Goal: Task Accomplishment & Management: Manage account settings

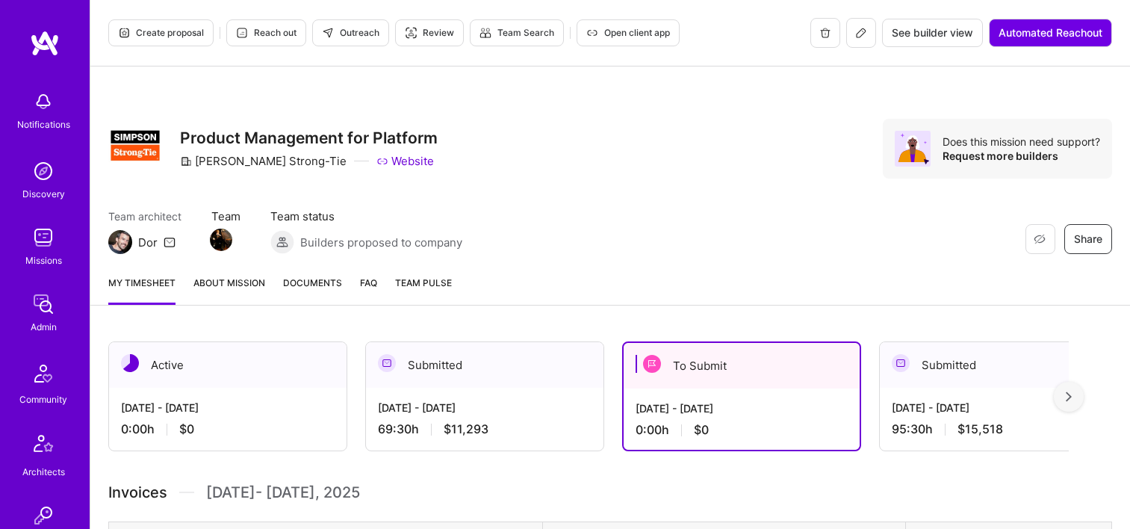
scroll to position [255, 0]
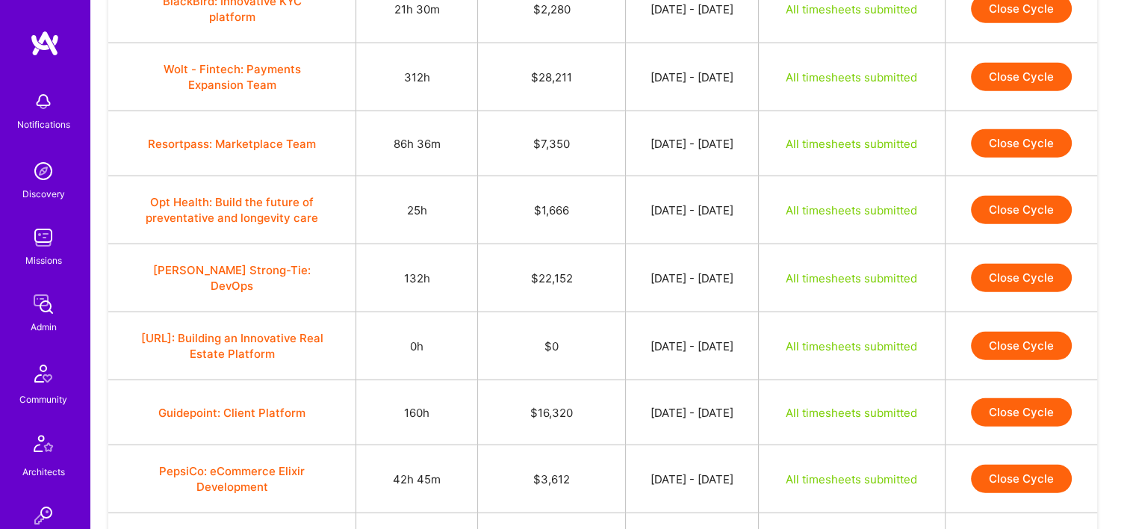
scroll to position [3926, 0]
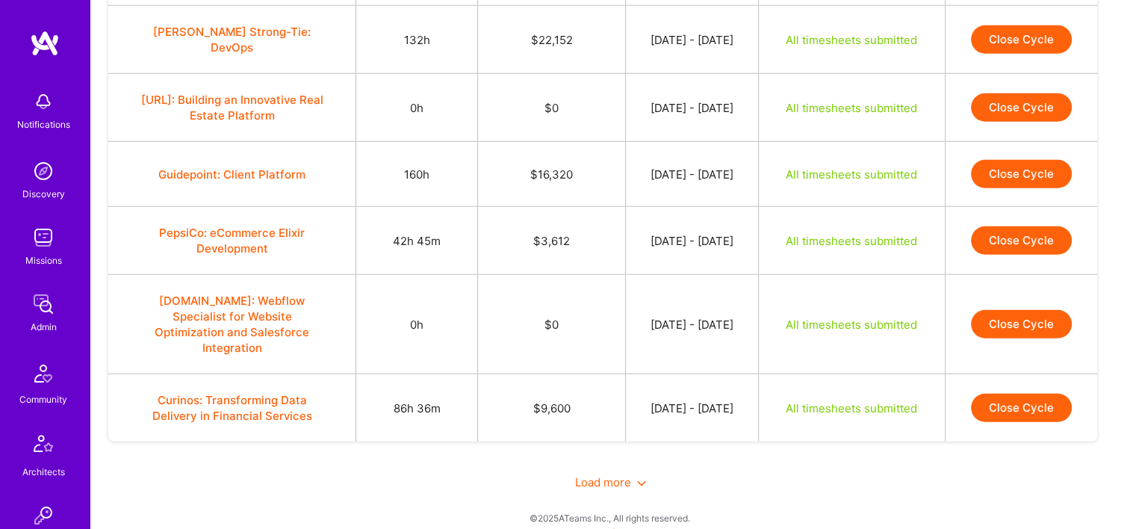
click at [612, 475] on span "Load more" at bounding box center [610, 482] width 71 height 14
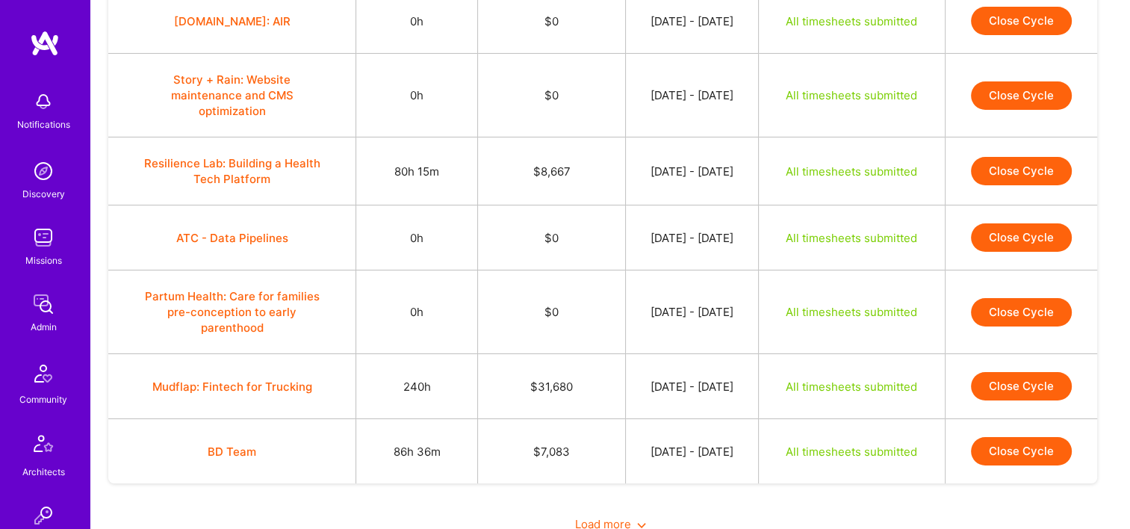
scroll to position [5337, 0]
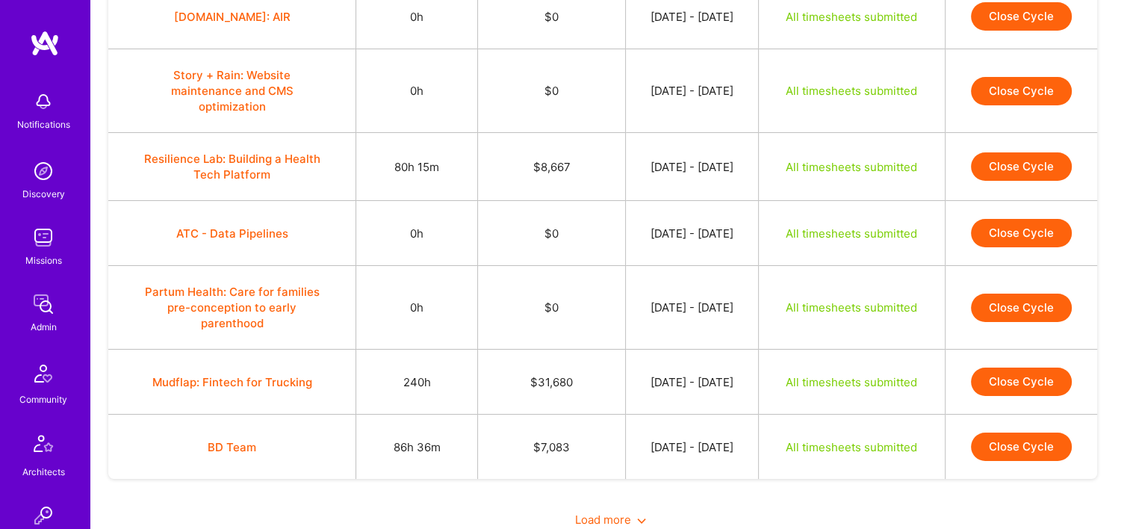
click at [594, 512] on span "Load more" at bounding box center [610, 519] width 71 height 14
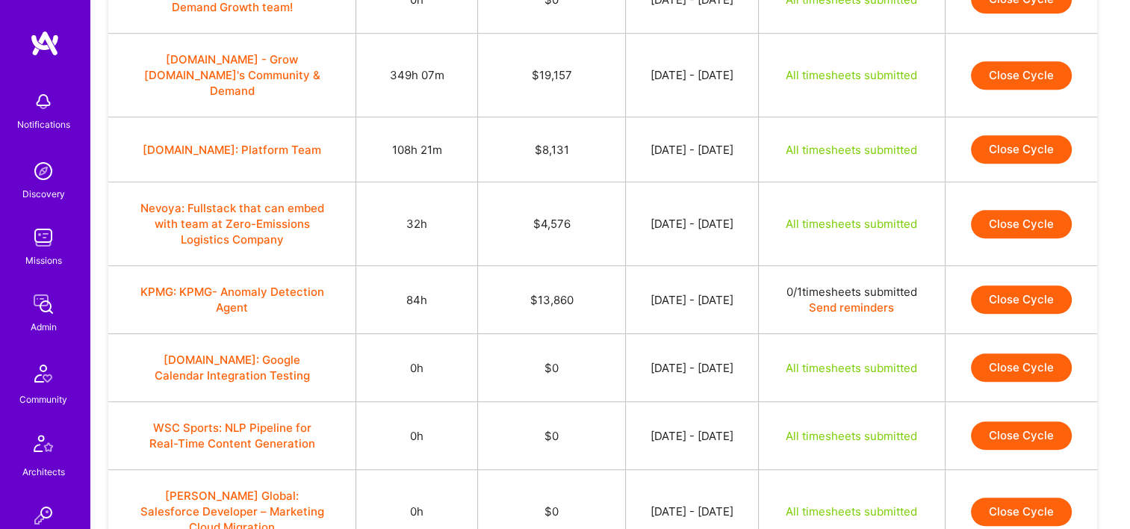
scroll to position [6731, 0]
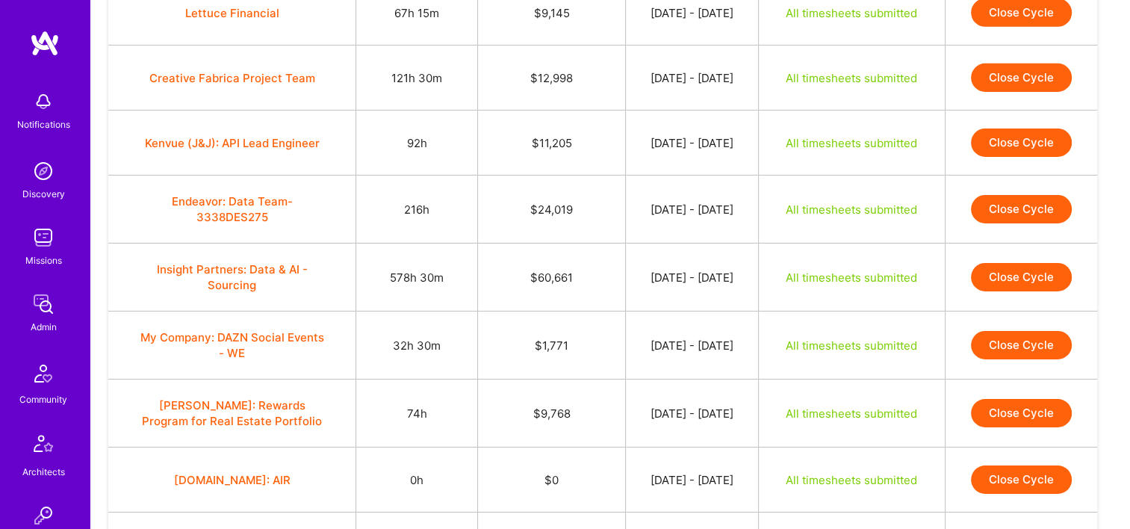
scroll to position [4759, 0]
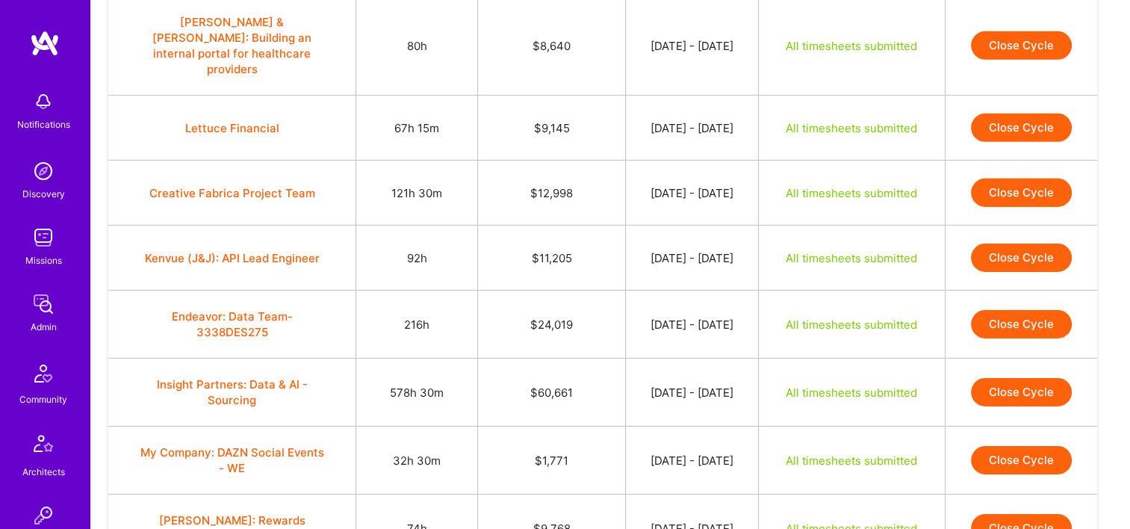
click at [40, 320] on div "Admin" at bounding box center [44, 327] width 26 height 16
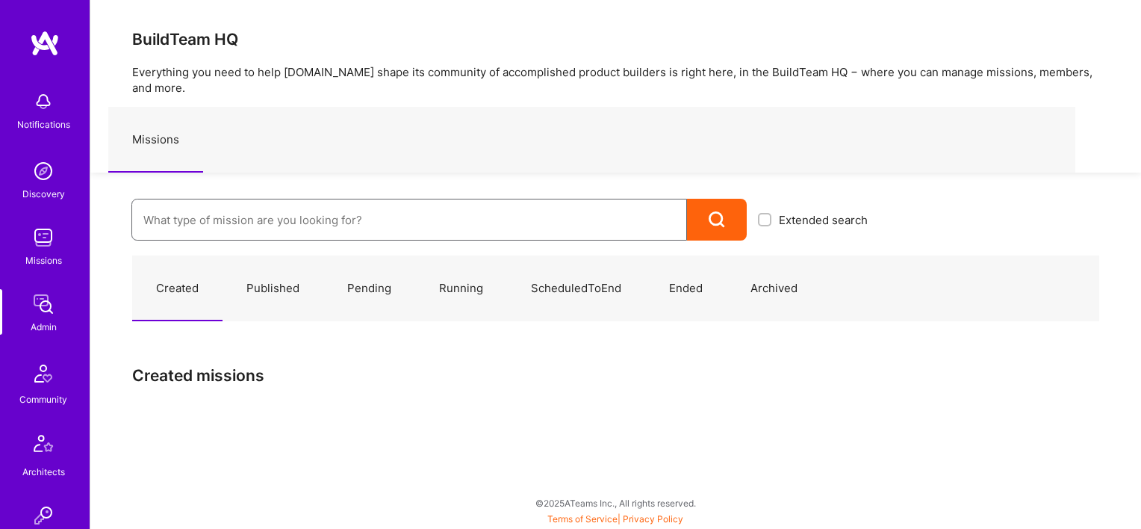
click at [228, 217] on input at bounding box center [409, 220] width 532 height 38
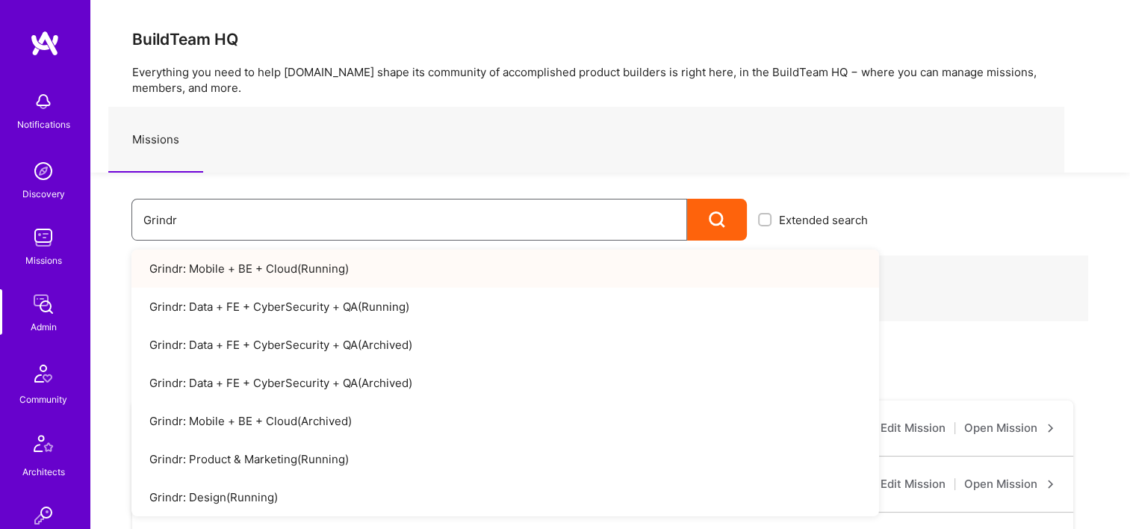
type input "Grindr"
drag, startPoint x: 255, startPoint y: 267, endPoint x: 403, endPoint y: 162, distance: 181.5
click at [403, 162] on div "Missions" at bounding box center [586, 140] width 956 height 66
click at [529, 96] on div "BuildTeam HQ Everything you need to help A.Team shape its community of accompli…" at bounding box center [609, 86] width 1039 height 172
click at [285, 284] on link "Grindr: Mobile + BE + Cloud ( Running )" at bounding box center [504, 268] width 747 height 38
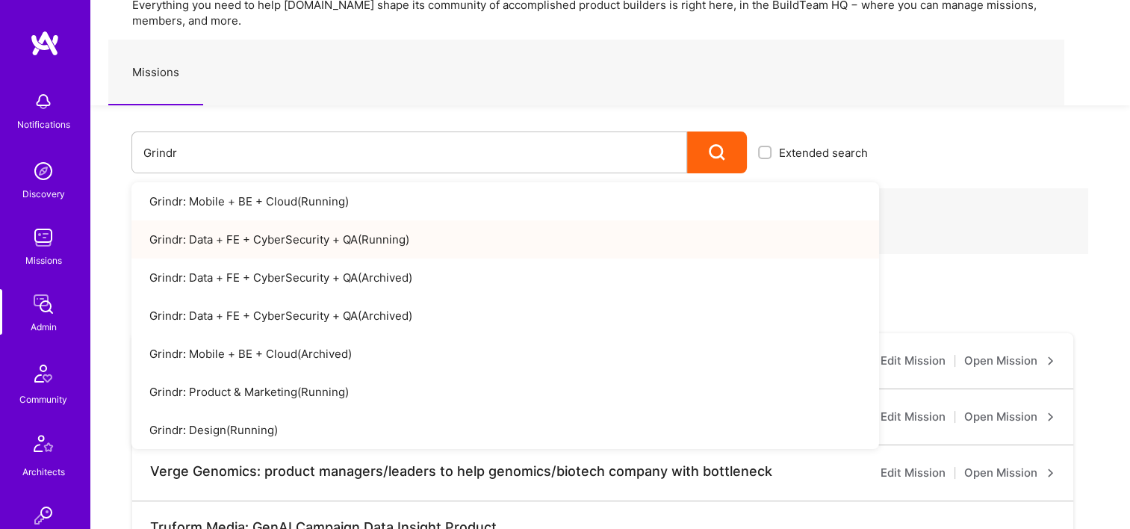
scroll to position [69, 0]
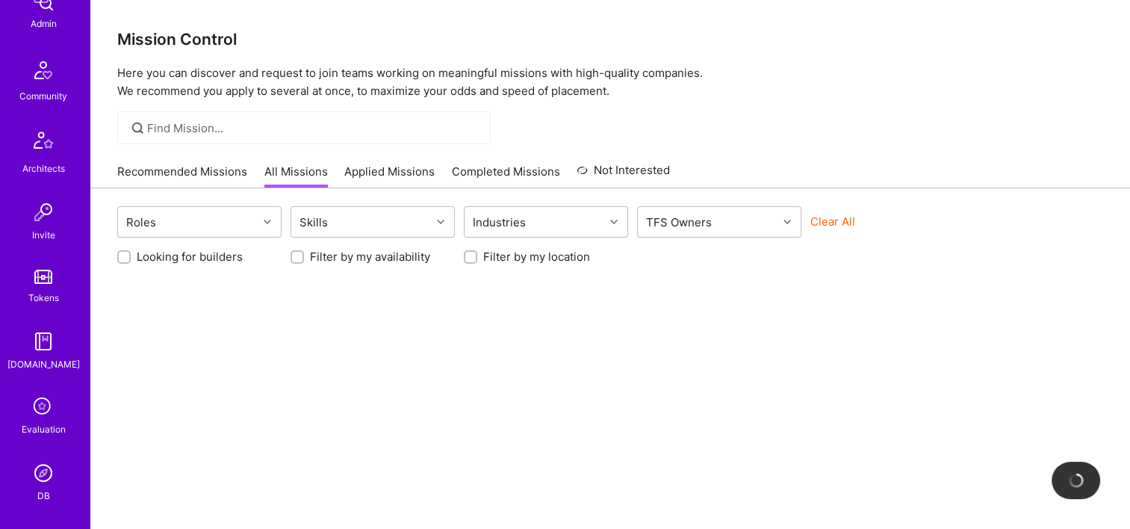
scroll to position [373, 0]
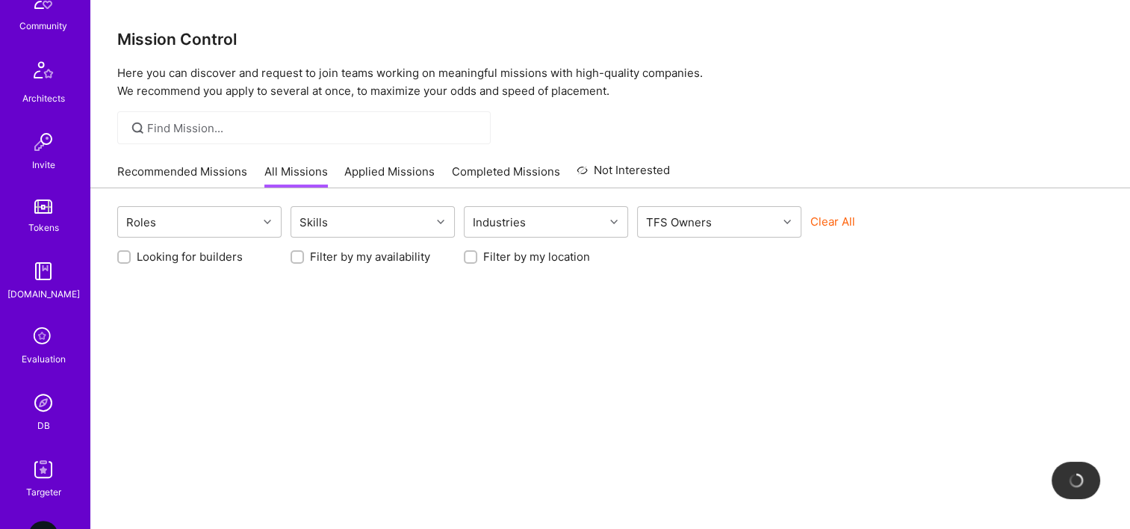
click at [31, 436] on div "Notifications Discovery Missions Admin Community Architects Invite Tokens A.Gui…" at bounding box center [45, 104] width 90 height 789
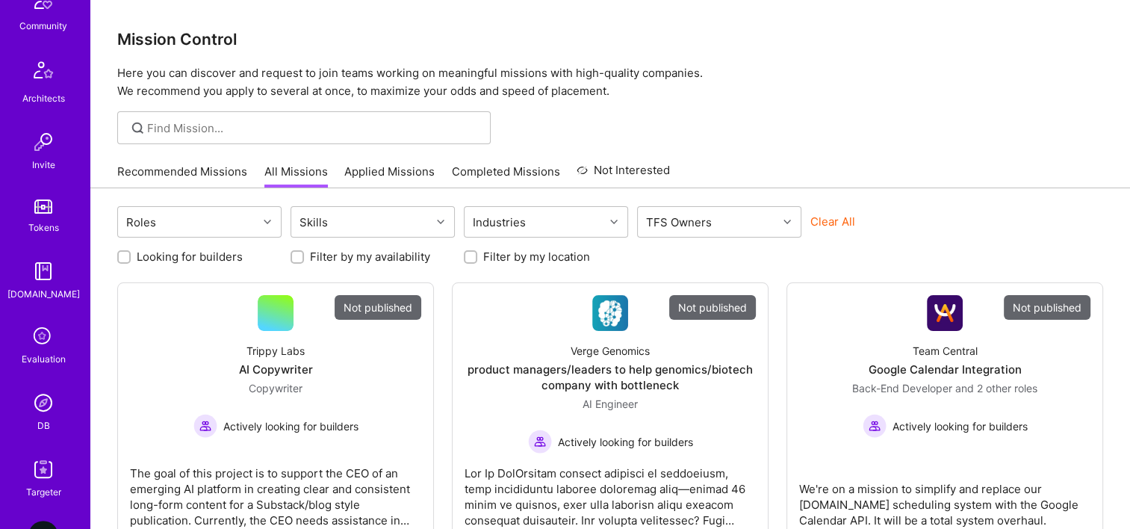
click at [37, 421] on div "DB" at bounding box center [43, 425] width 13 height 16
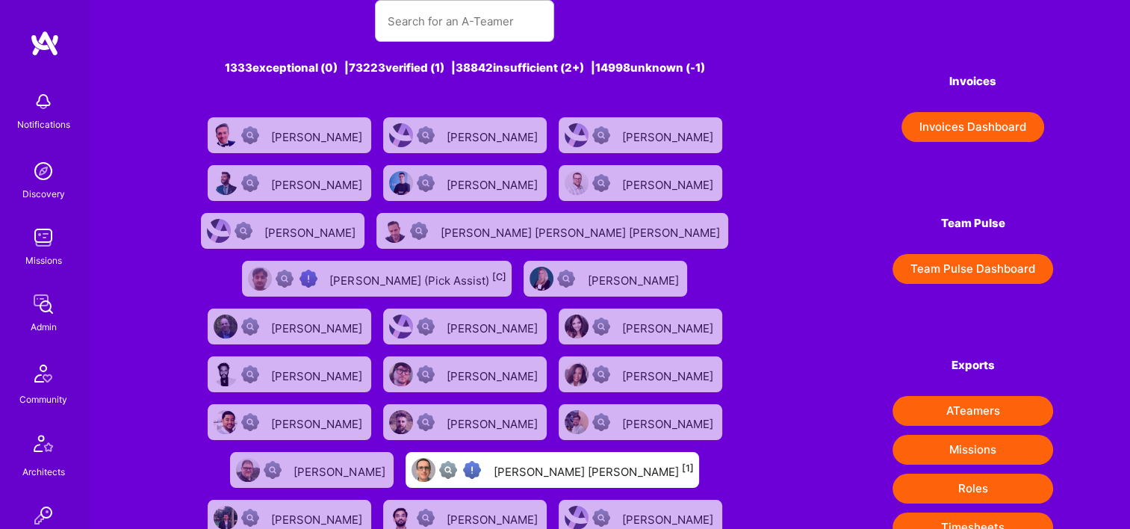
scroll to position [48, 0]
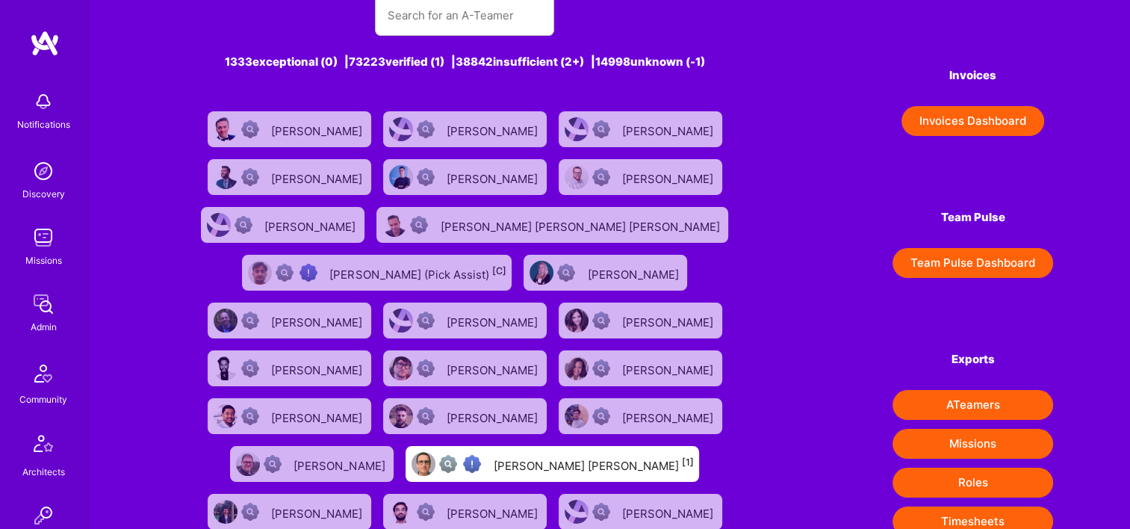
click at [40, 294] on img at bounding box center [43, 304] width 30 height 30
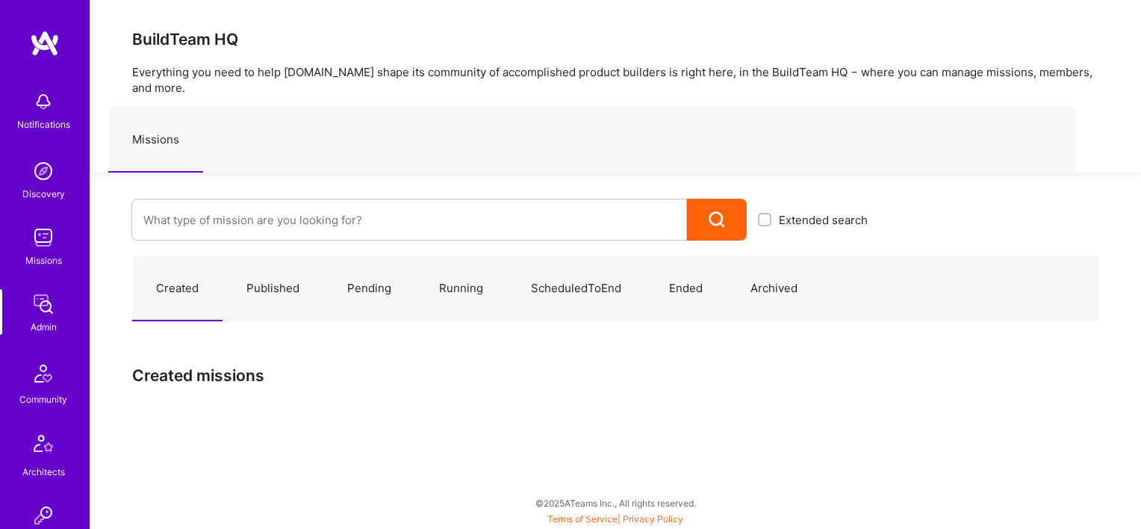
click at [281, 256] on link "Published" at bounding box center [273, 288] width 101 height 65
click at [194, 275] on link "Created" at bounding box center [177, 288] width 90 height 65
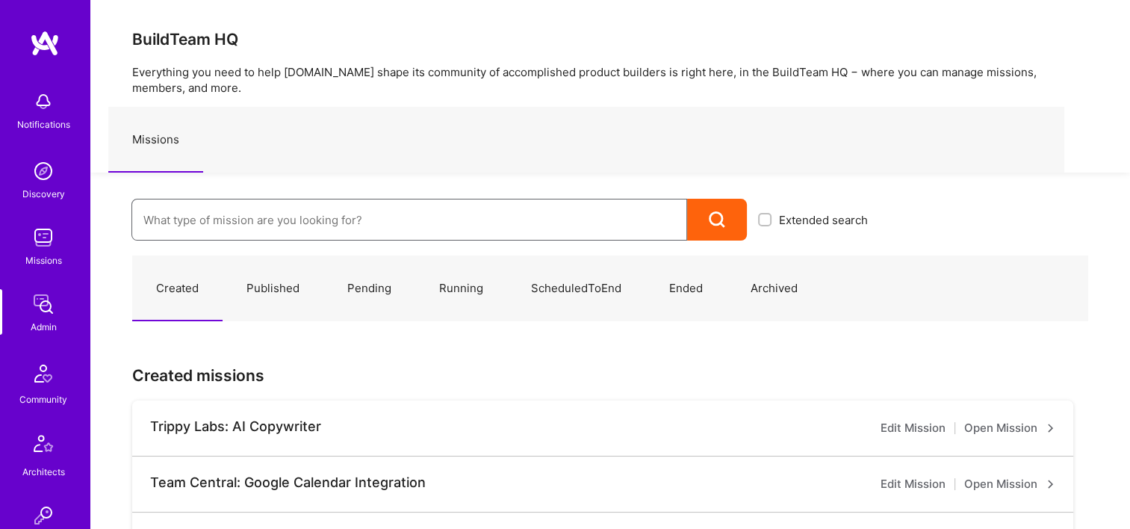
click at [299, 209] on input at bounding box center [409, 220] width 532 height 38
paste input "Grindr: Mobile + BE + Cloud"
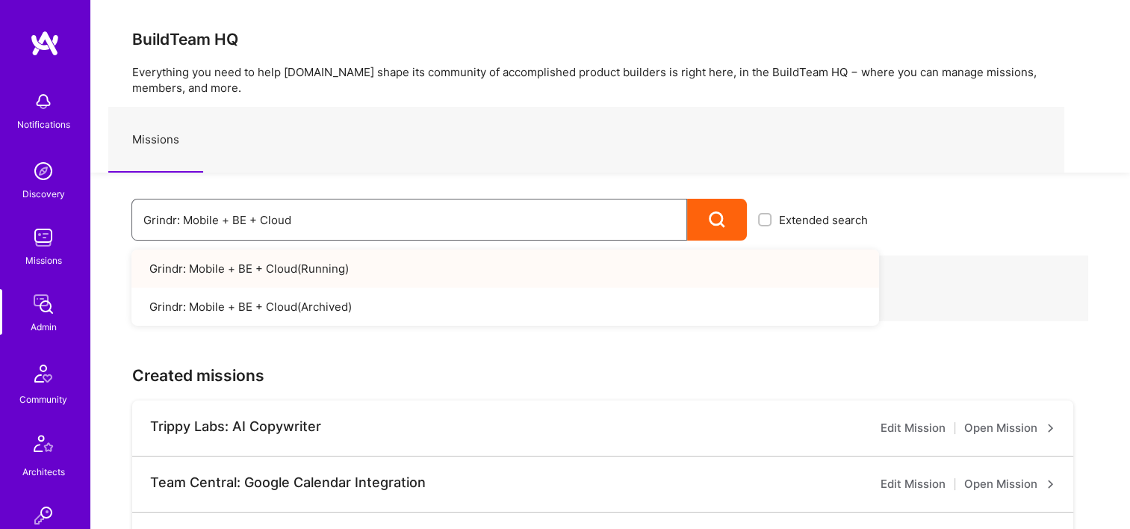
type input "Grindr: Mobile + BE + Cloud"
click at [346, 278] on link "Grindr: Mobile + BE + Cloud ( Running )" at bounding box center [504, 268] width 747 height 38
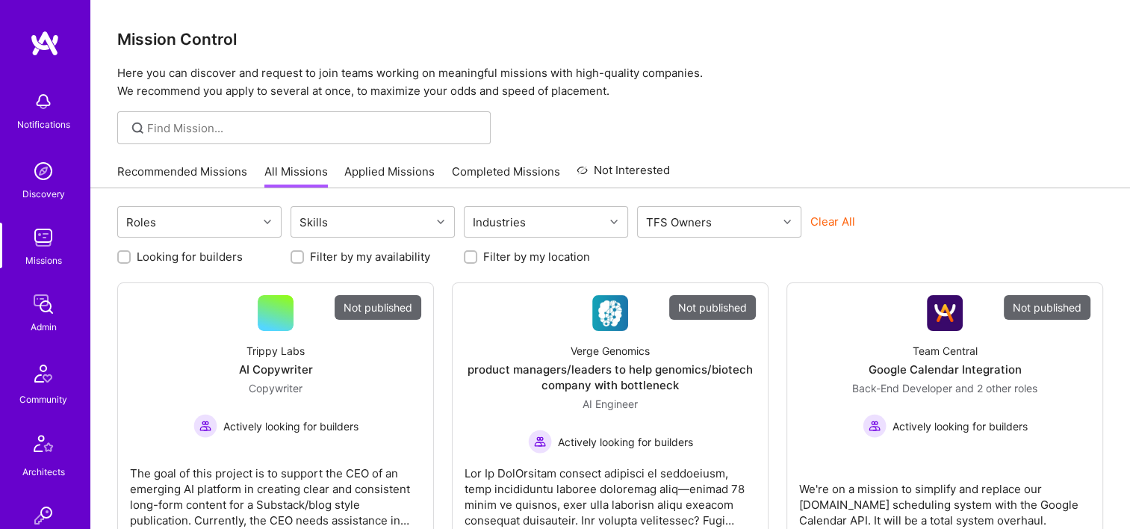
click at [31, 311] on img at bounding box center [43, 304] width 30 height 30
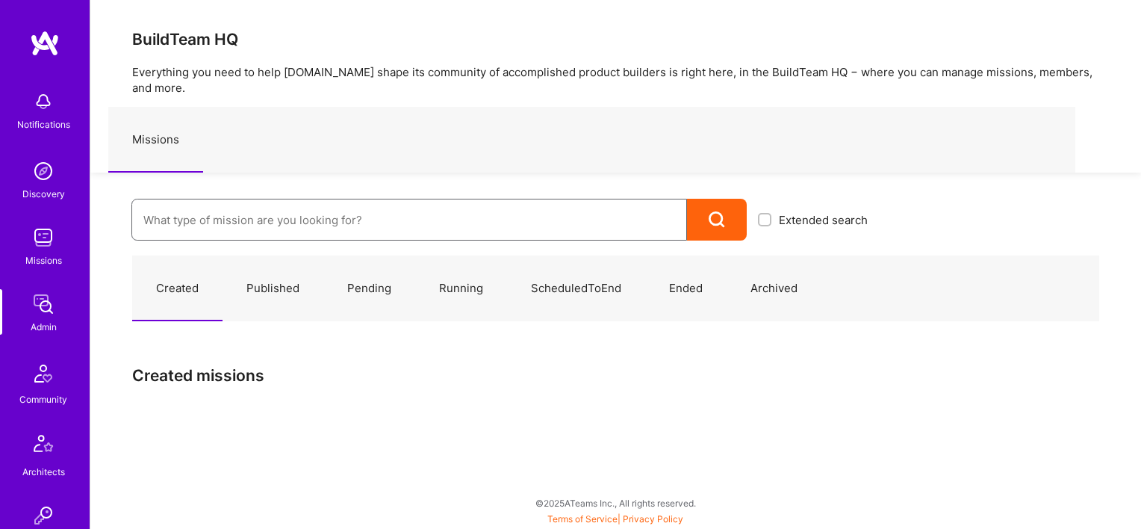
click at [251, 209] on input at bounding box center [409, 220] width 532 height 38
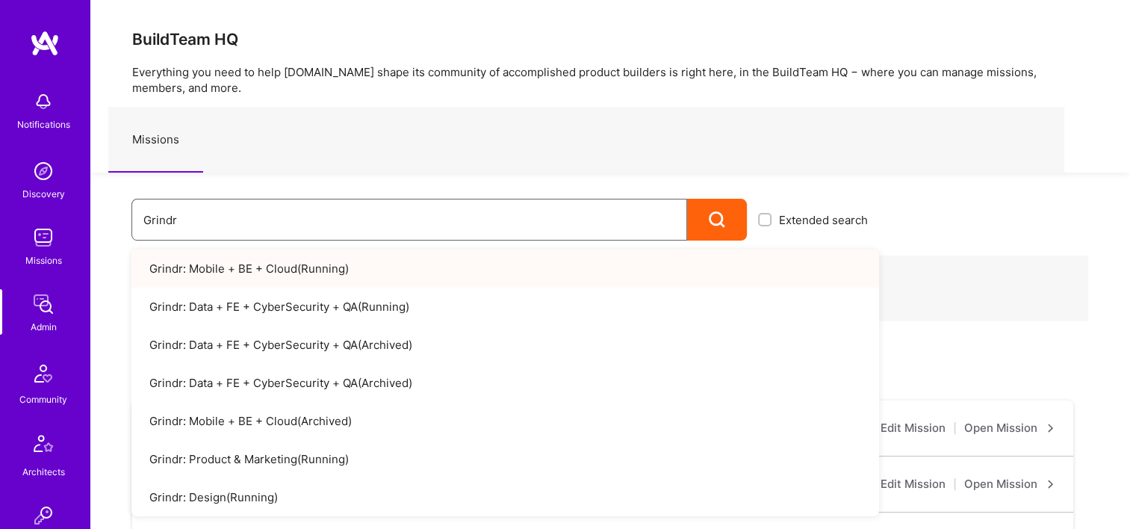
type input "Grindr"
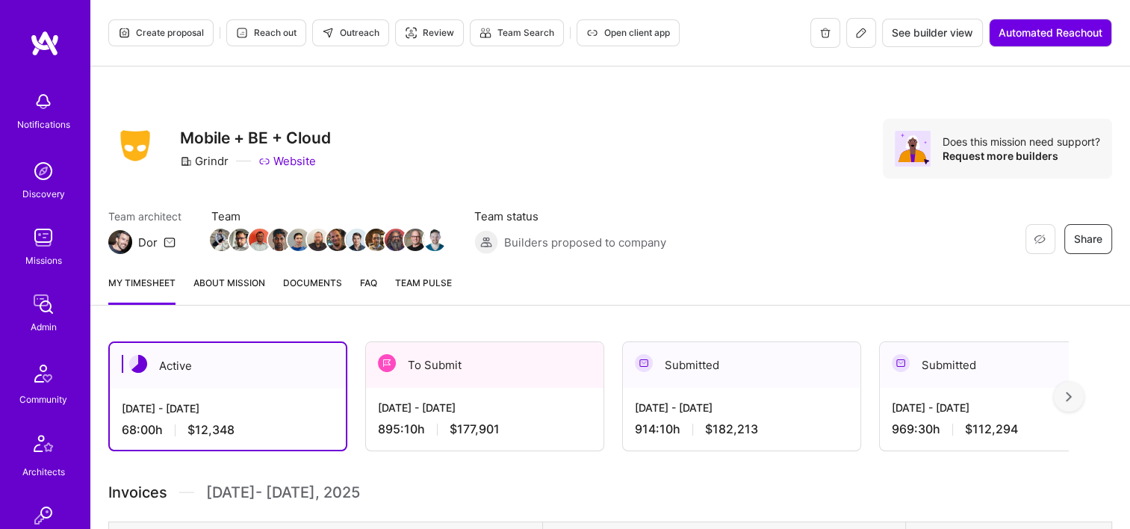
click at [452, 383] on div "To Submit" at bounding box center [484, 365] width 237 height 46
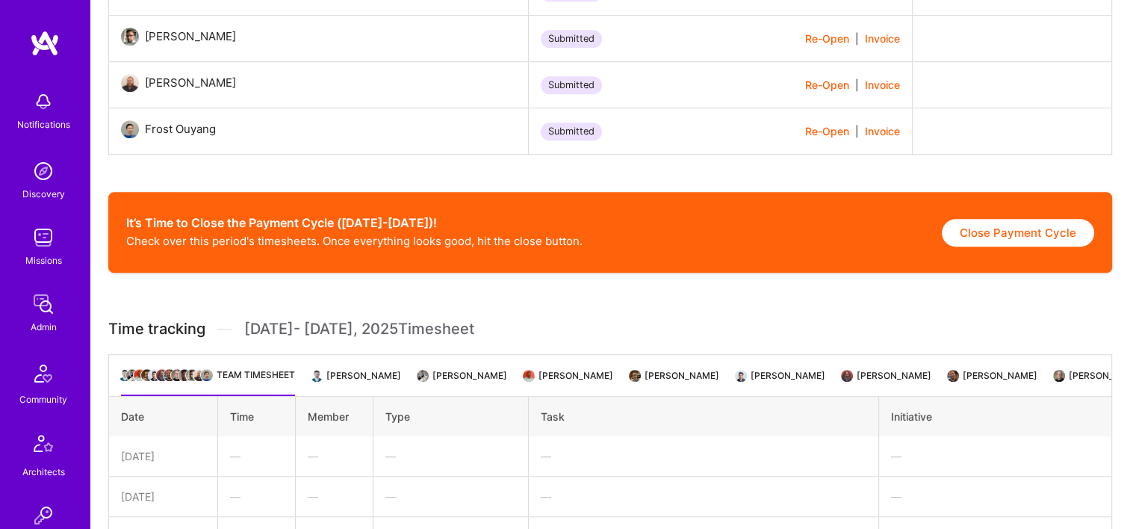
scroll to position [1010, 0]
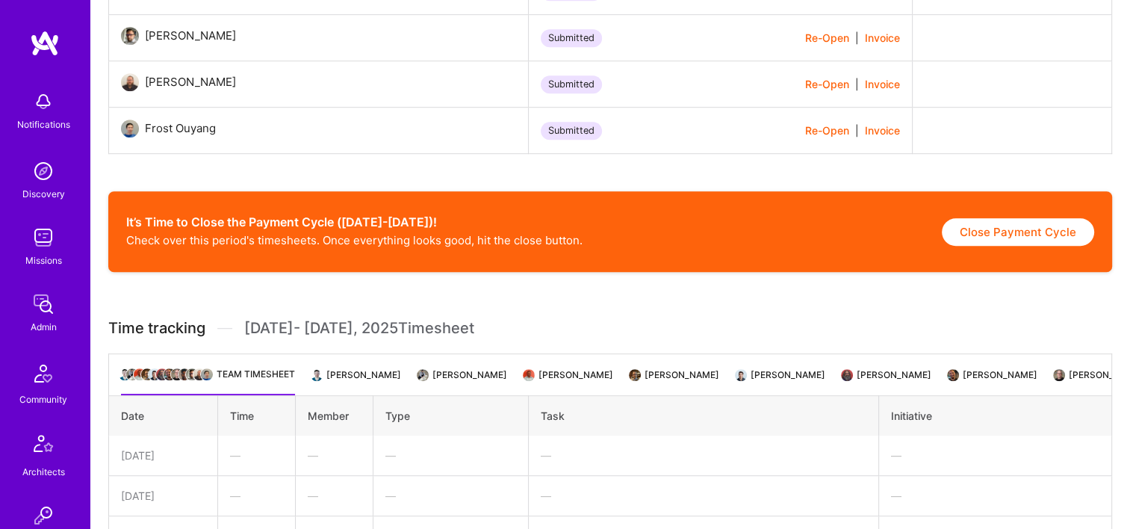
click at [992, 239] on button "Close Payment Cycle" at bounding box center [1018, 232] width 152 height 28
select select "689fcd6745367cad39fcc046"
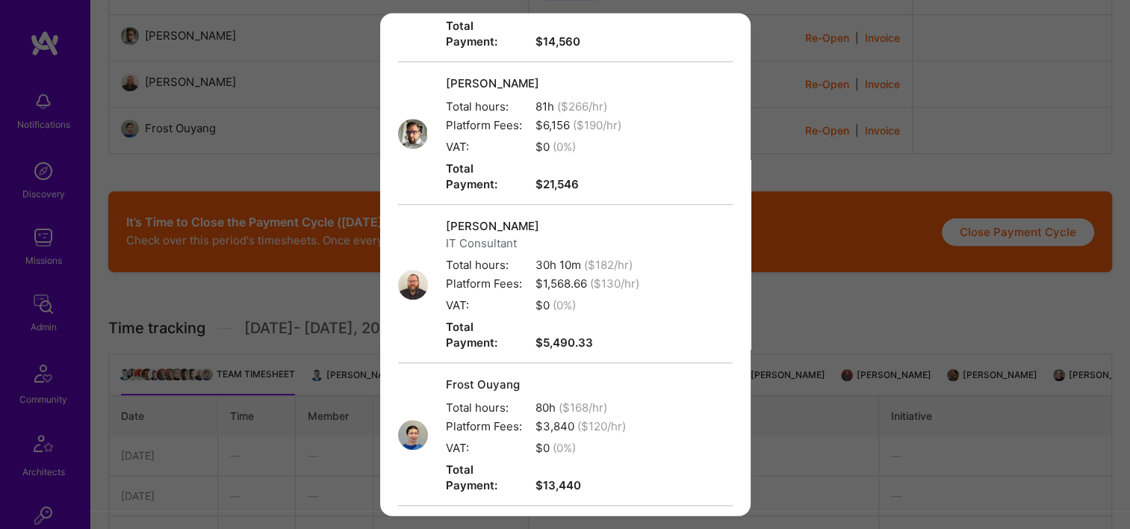
scroll to position [1416, 0]
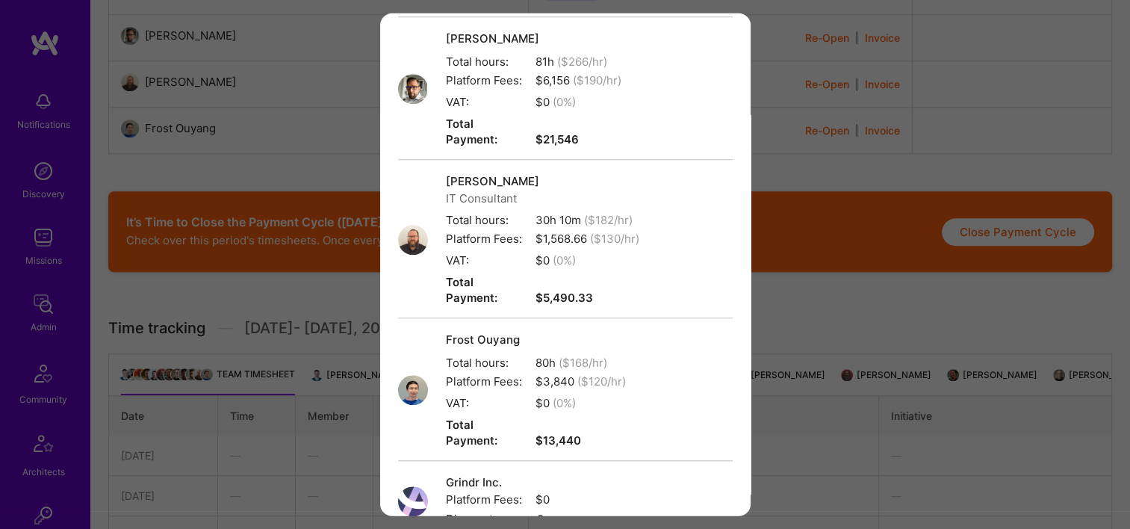
click at [566, 511] on input "0" at bounding box center [626, 520] width 182 height 18
paste input "82391.73"
type input "82391.73"
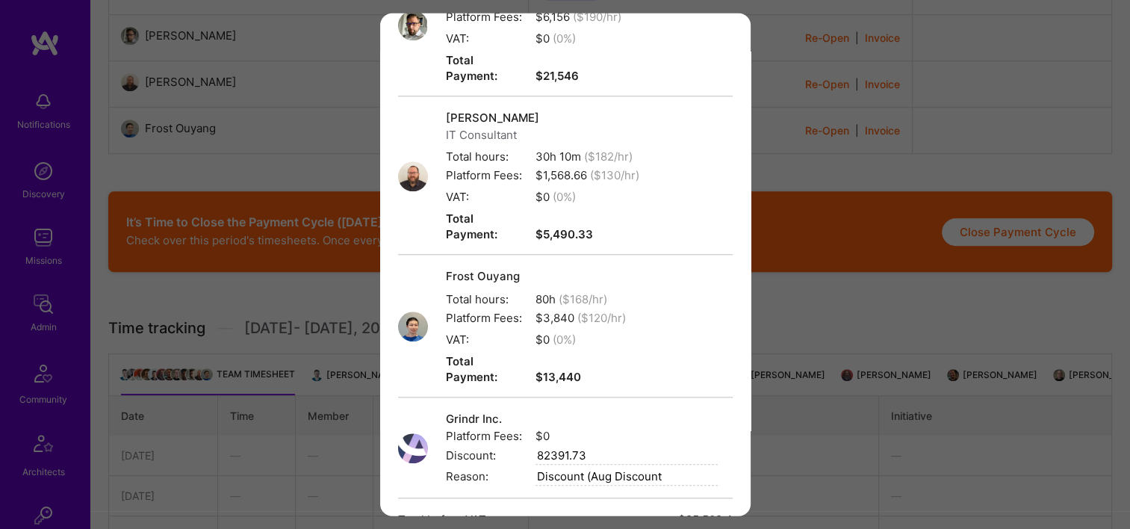
type input "Discount (Aug Discount"
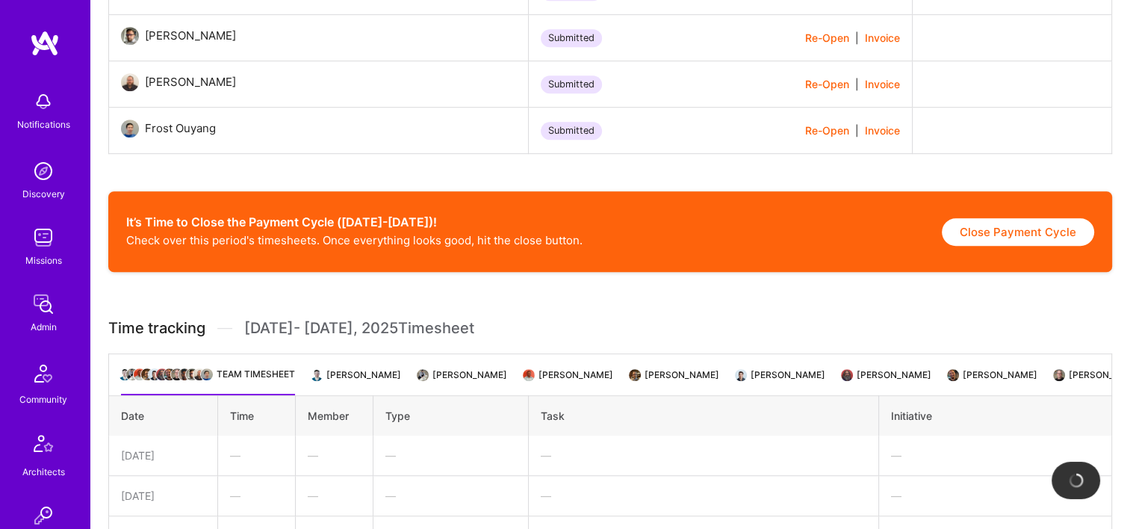
click at [1044, 233] on button "Close Payment Cycle" at bounding box center [1018, 232] width 152 height 28
select select "689fcd6745367cad39fcc046"
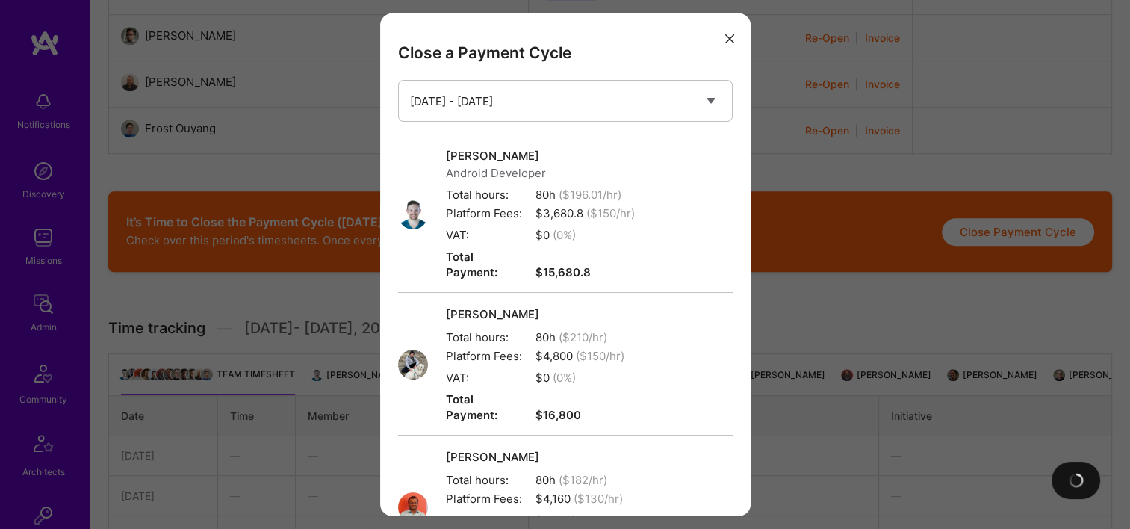
click at [721, 35] on button "modal" at bounding box center [730, 37] width 18 height 25
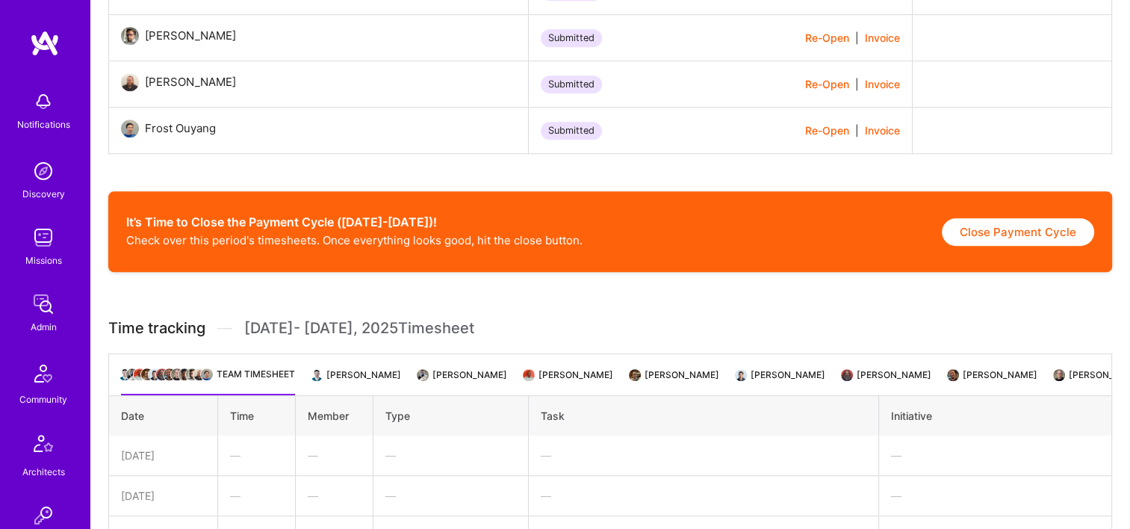
click at [1001, 239] on button "Close Payment Cycle" at bounding box center [1018, 232] width 152 height 28
select select "689fcd6745367cad39fcc046"
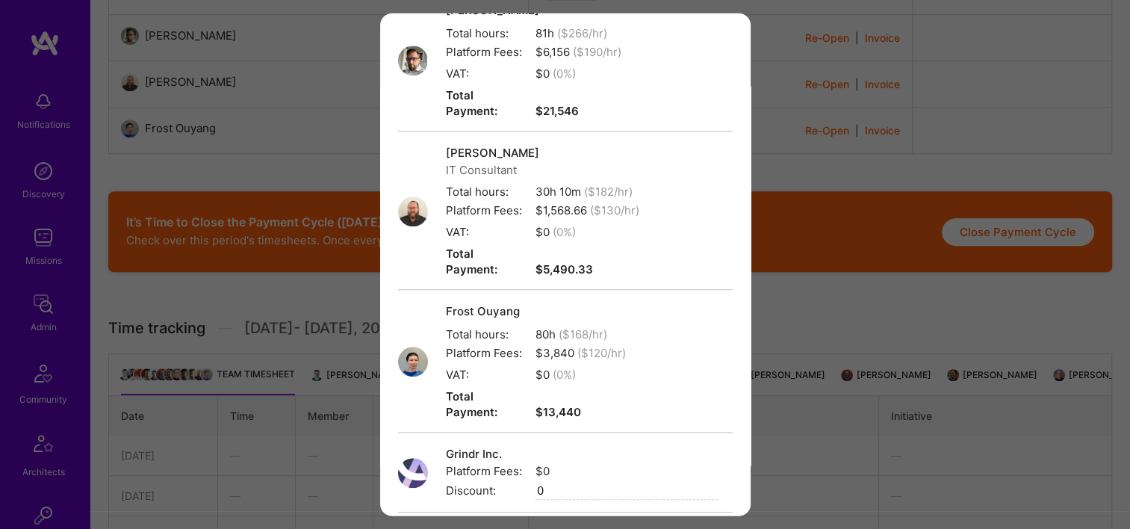
scroll to position [1458, 0]
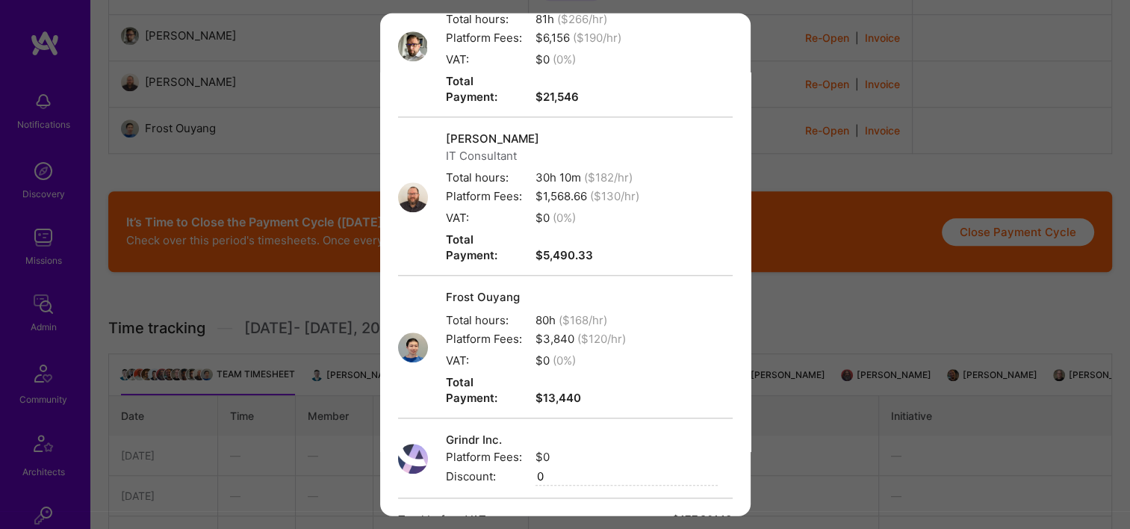
click at [585, 468] on input "0" at bounding box center [626, 477] width 182 height 18
paste input "82391.73"
click at [541, 468] on input "82391.73" at bounding box center [626, 477] width 182 height 18
type input "82391.73"
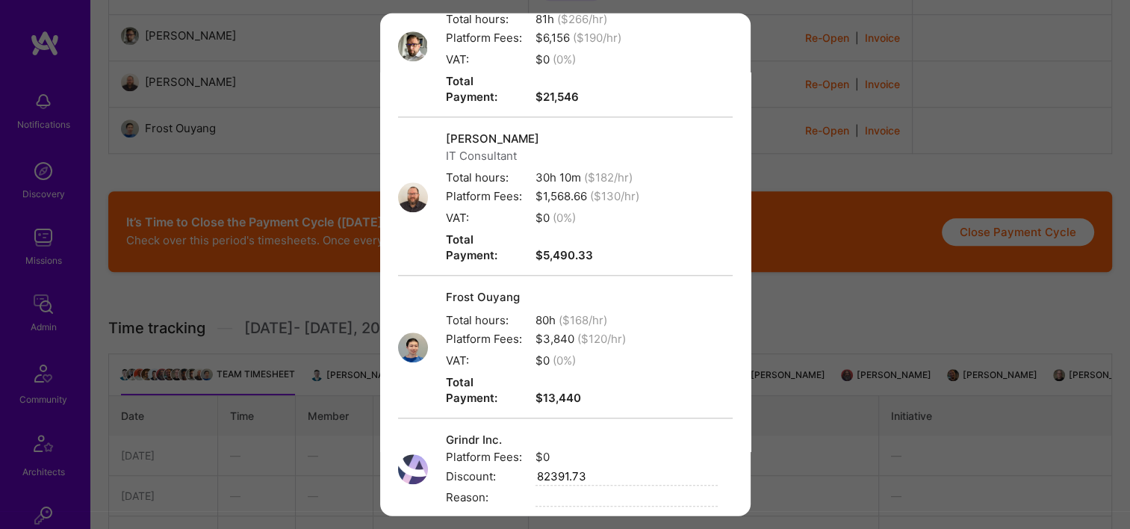
click at [552, 489] on input "modal" at bounding box center [626, 498] width 182 height 18
type input "Discount (Aug Discount)"
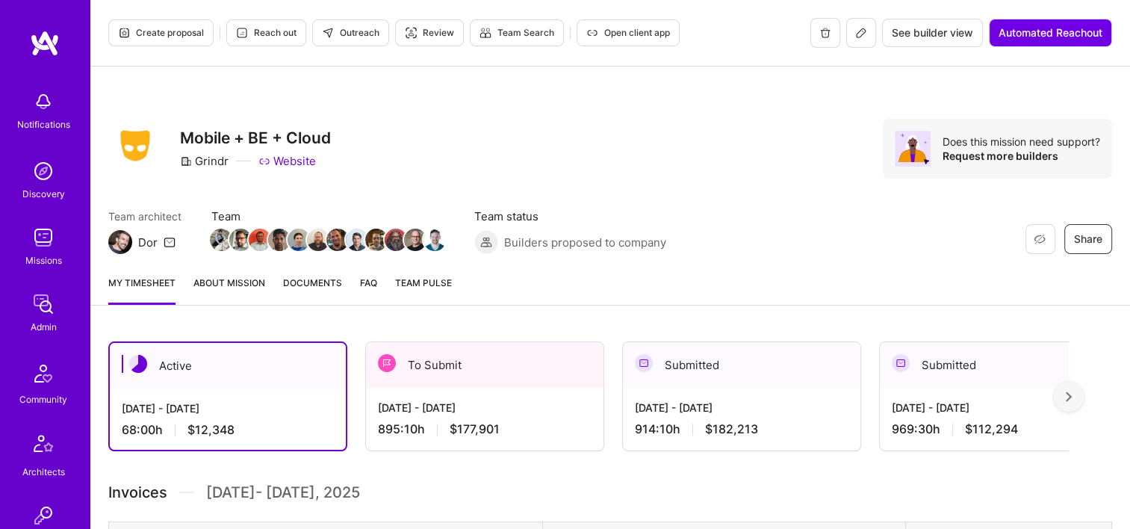
click at [290, 281] on span "Documents" at bounding box center [312, 283] width 59 height 16
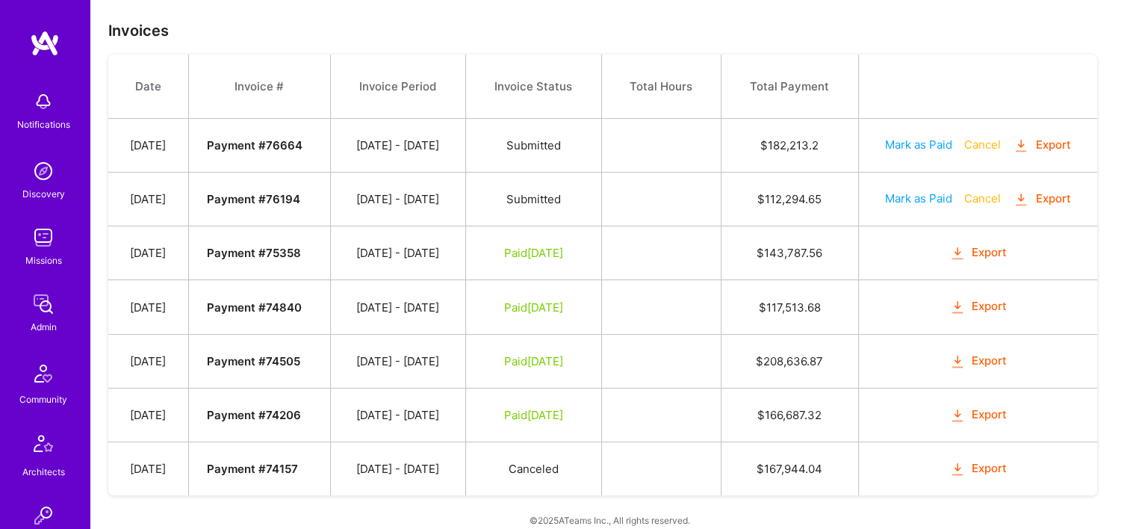
scroll to position [405, 0]
click at [982, 297] on button "Export" at bounding box center [978, 305] width 58 height 17
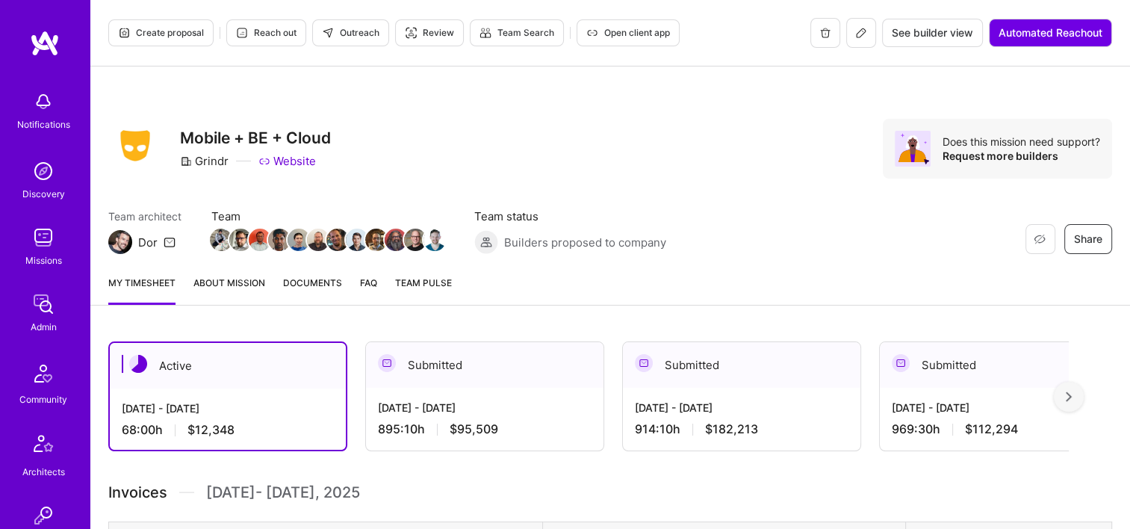
click at [519, 379] on div "Submitted" at bounding box center [484, 365] width 237 height 46
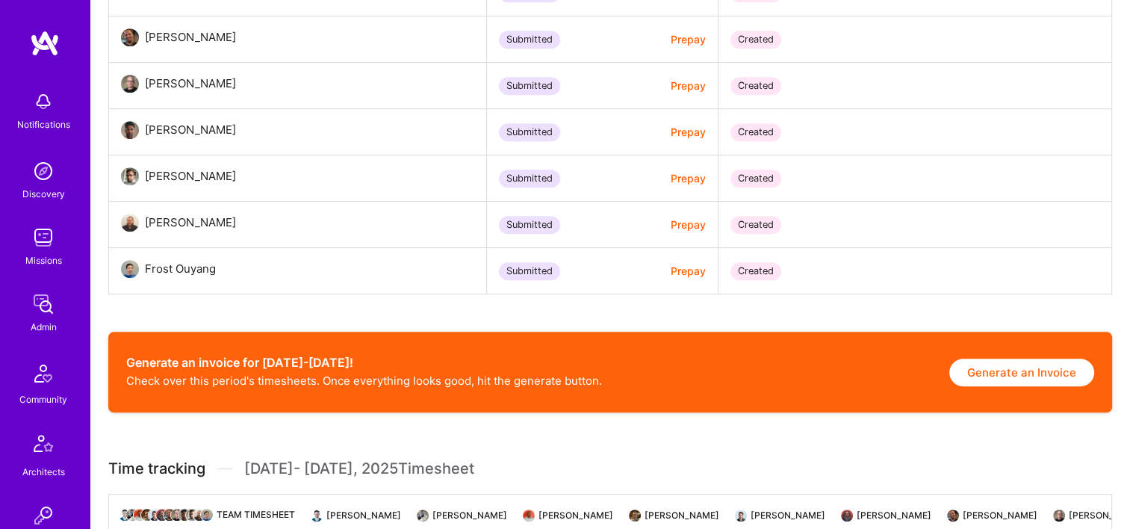
scroll to position [995, 0]
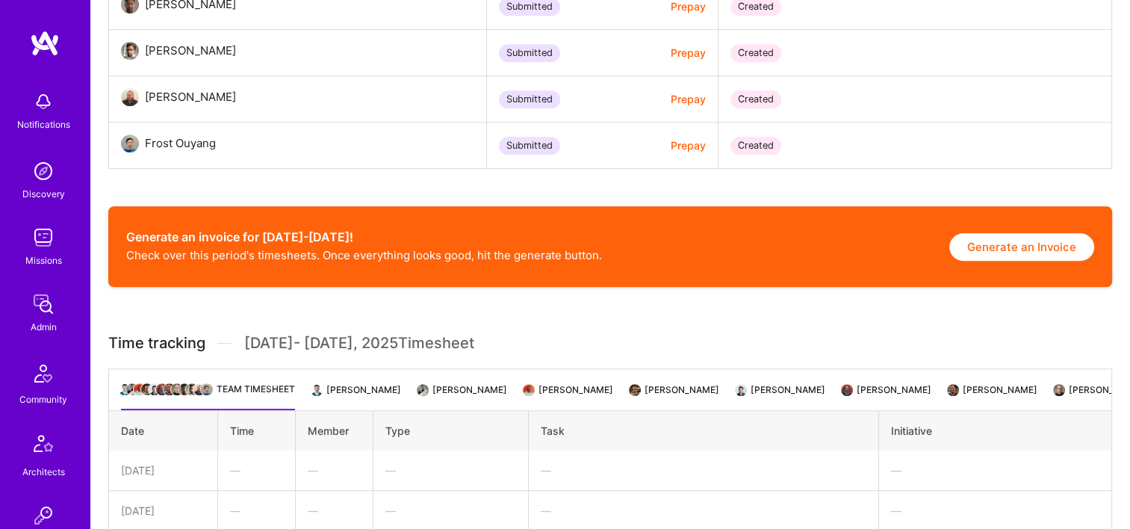
click at [1071, 249] on button "Generate an Invoice" at bounding box center [1021, 247] width 145 height 28
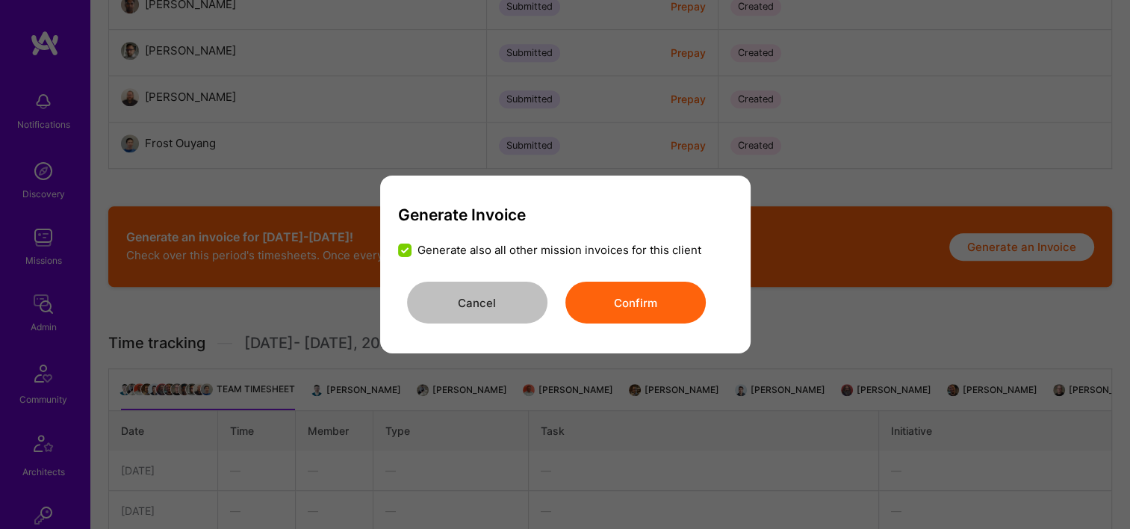
click at [592, 304] on button "Confirm" at bounding box center [635, 303] width 140 height 42
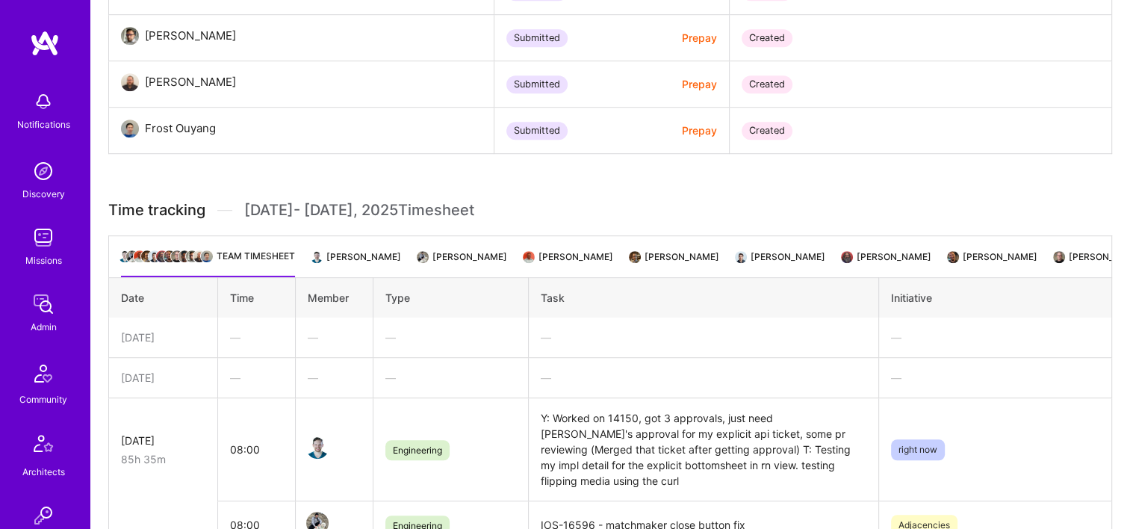
scroll to position [1013, 0]
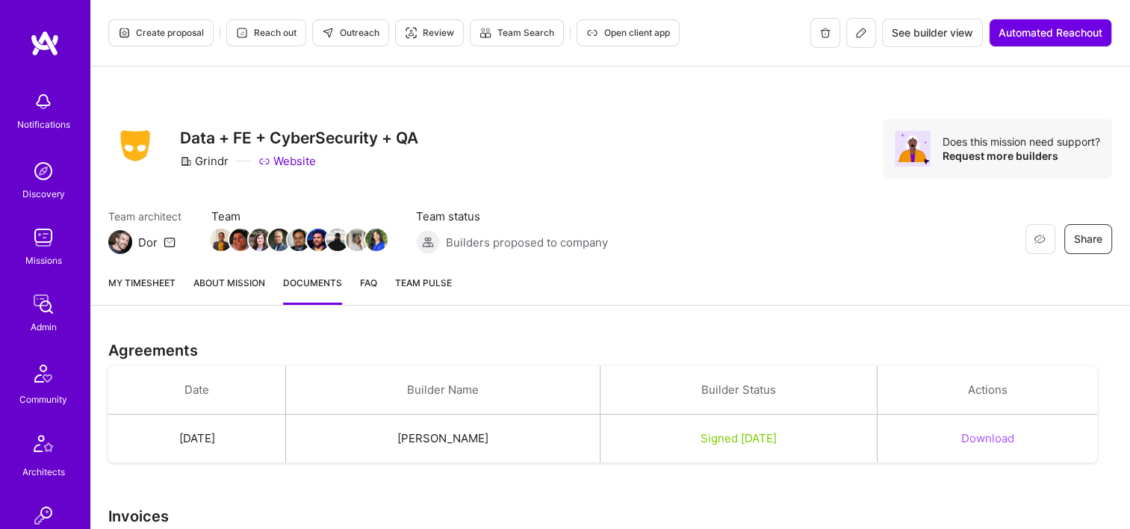
click at [147, 290] on link "My timesheet" at bounding box center [141, 290] width 67 height 30
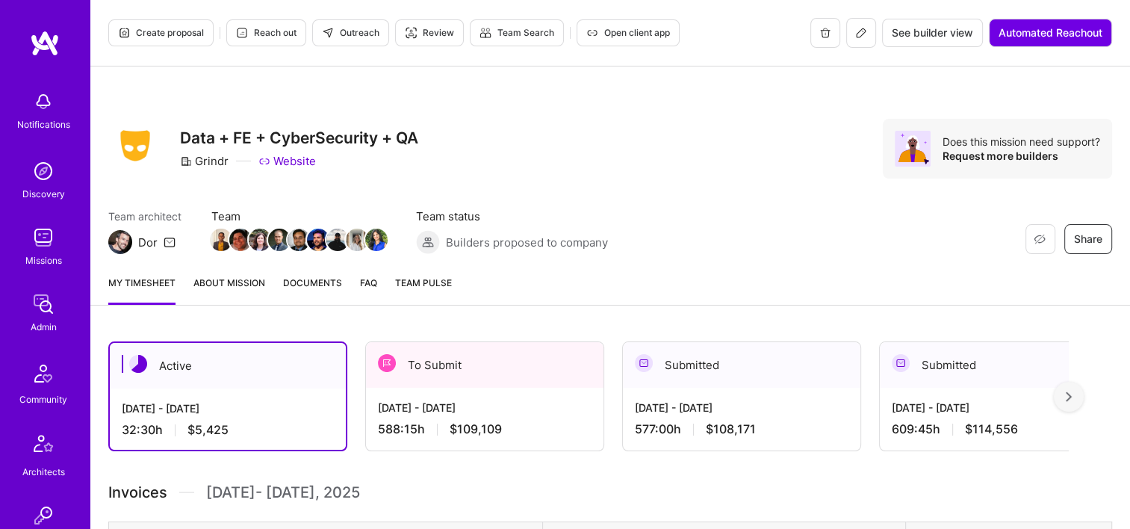
click at [571, 395] on div "[DATE] - [DATE] 588:15 h $109,109" at bounding box center [484, 418] width 237 height 61
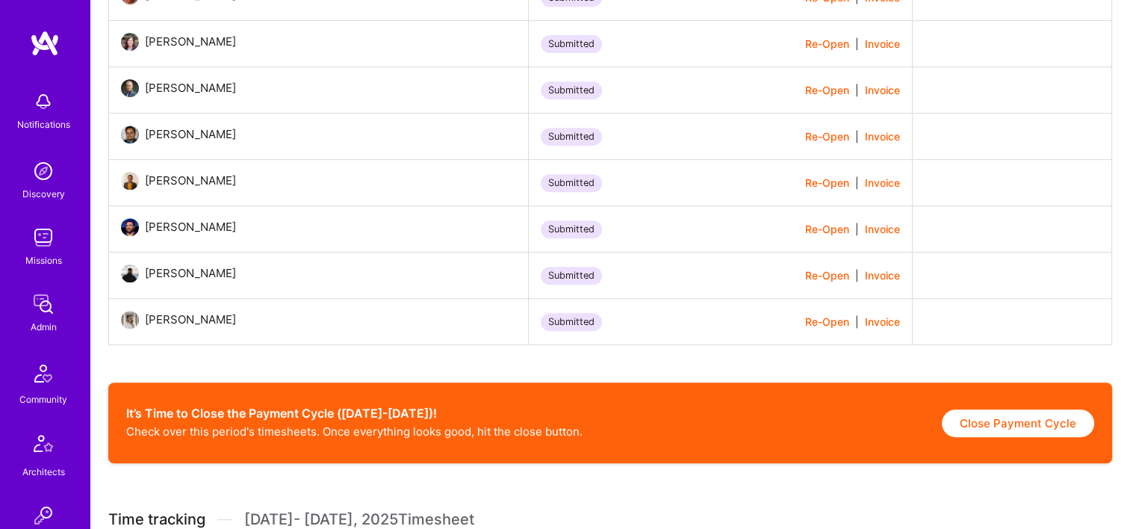
scroll to position [636, 0]
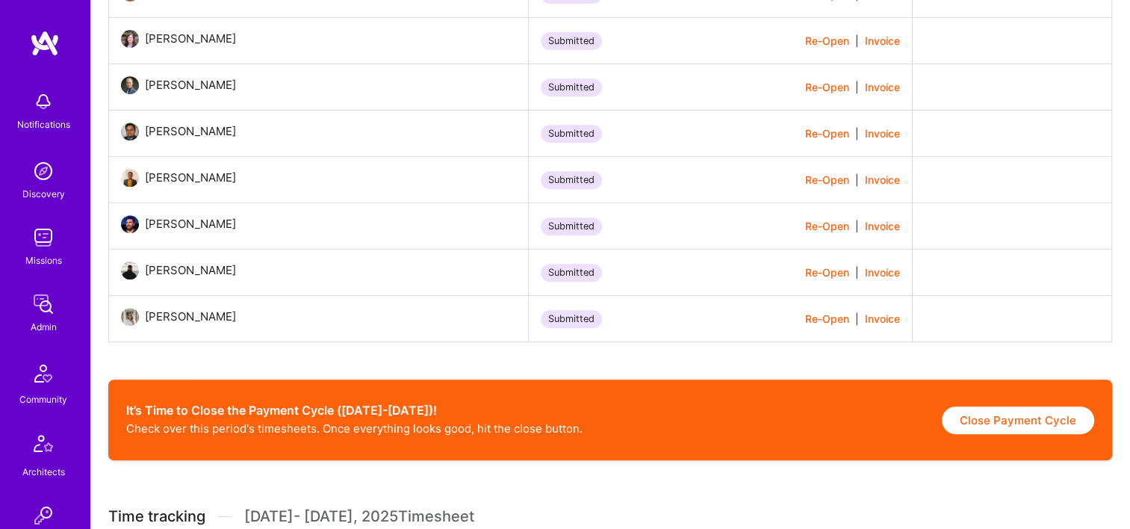
click at [966, 419] on button "Close Payment Cycle" at bounding box center [1018, 420] width 152 height 28
select select "689fdb04d17a197f273a88fb"
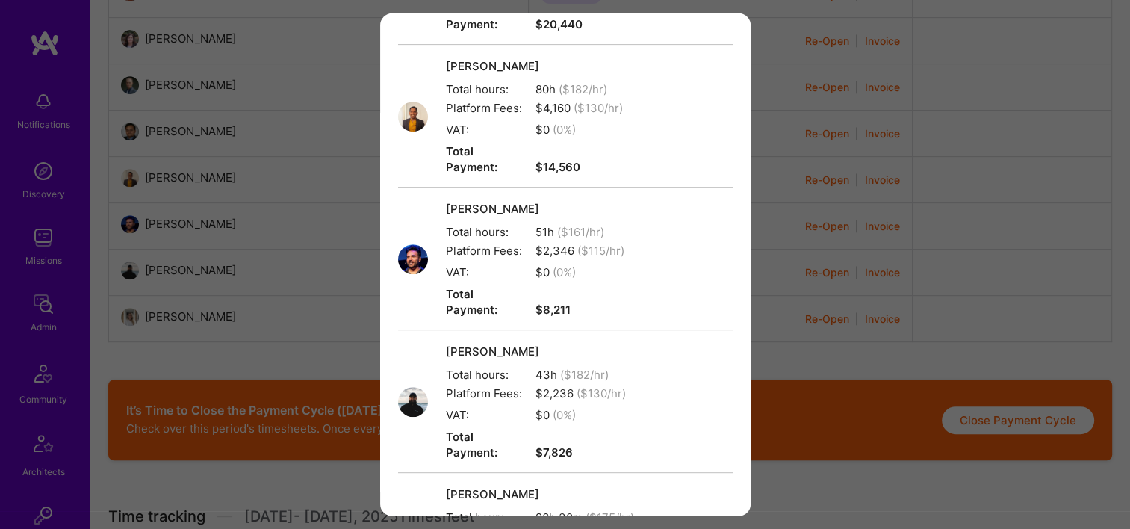
scroll to position [889, 0]
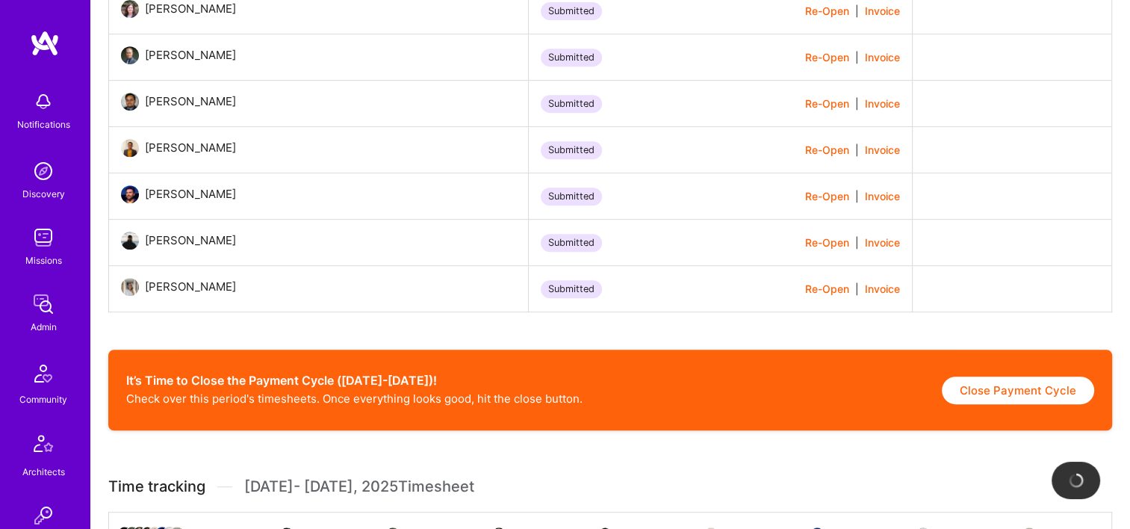
scroll to position [668, 0]
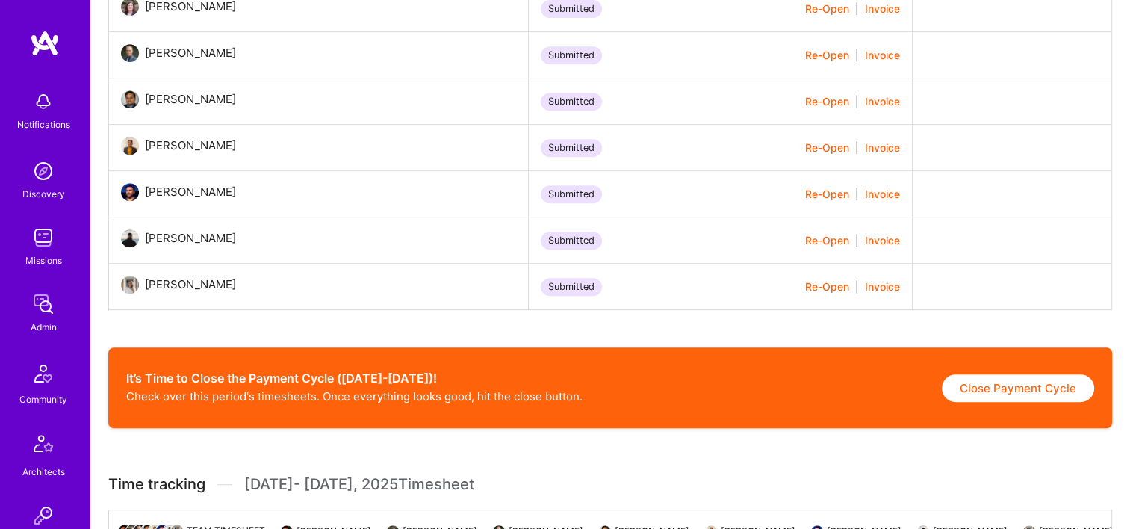
click at [1025, 392] on button "Close Payment Cycle" at bounding box center [1018, 388] width 152 height 28
select select "689fdb04d17a197f273a88fb"
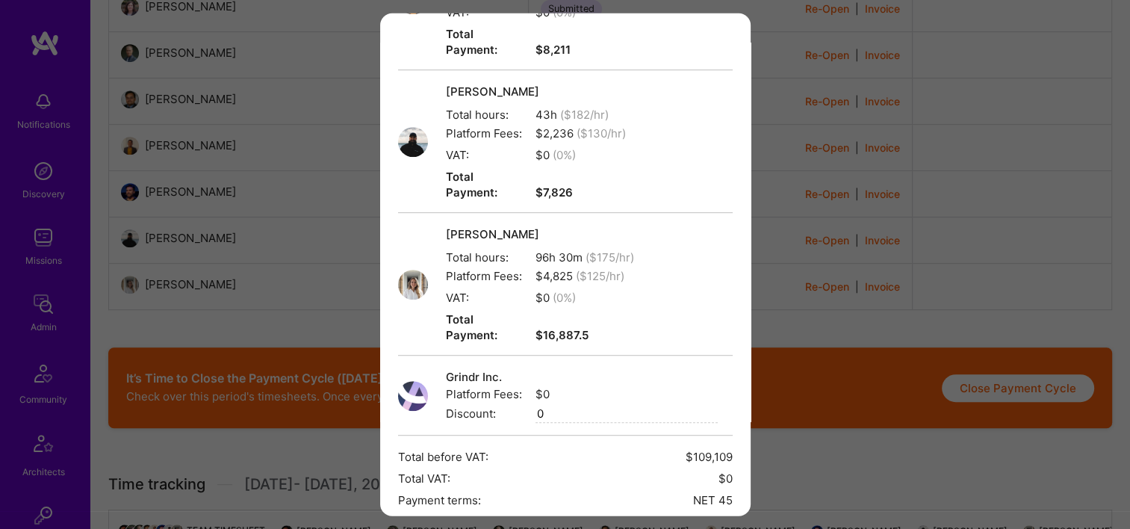
scroll to position [920, 0]
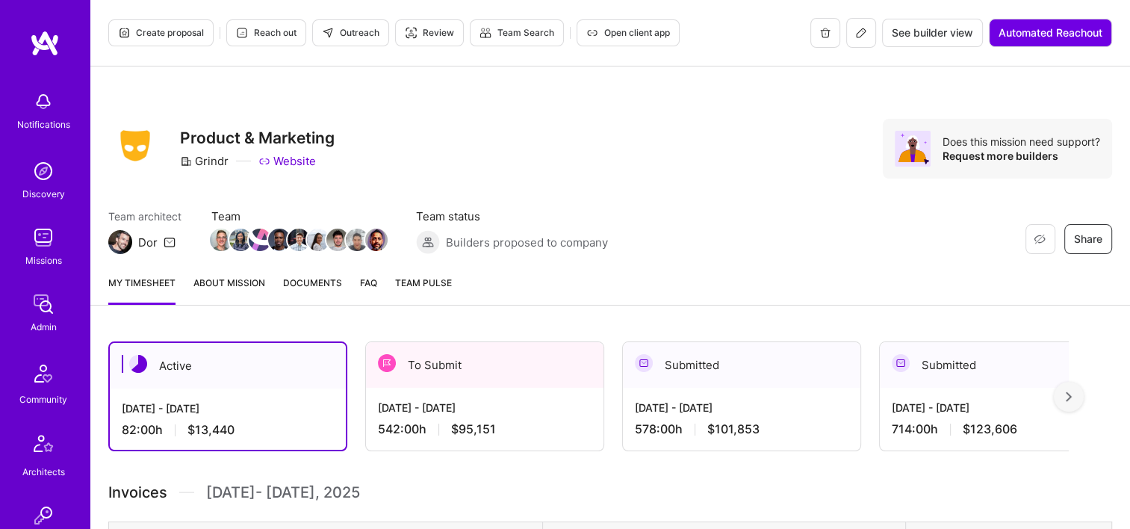
click at [451, 349] on div "To Submit" at bounding box center [484, 365] width 237 height 46
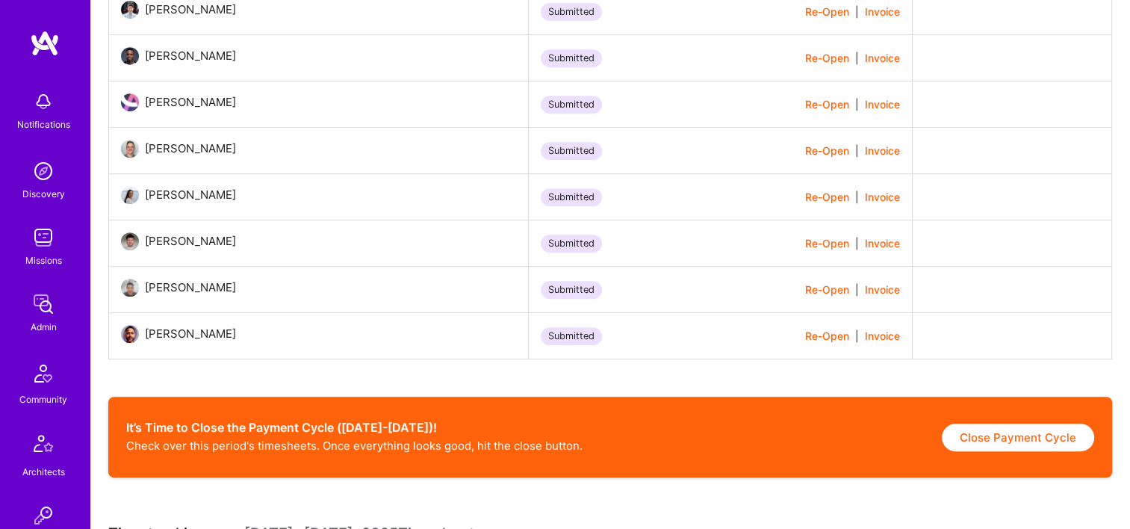
scroll to position [694, 0]
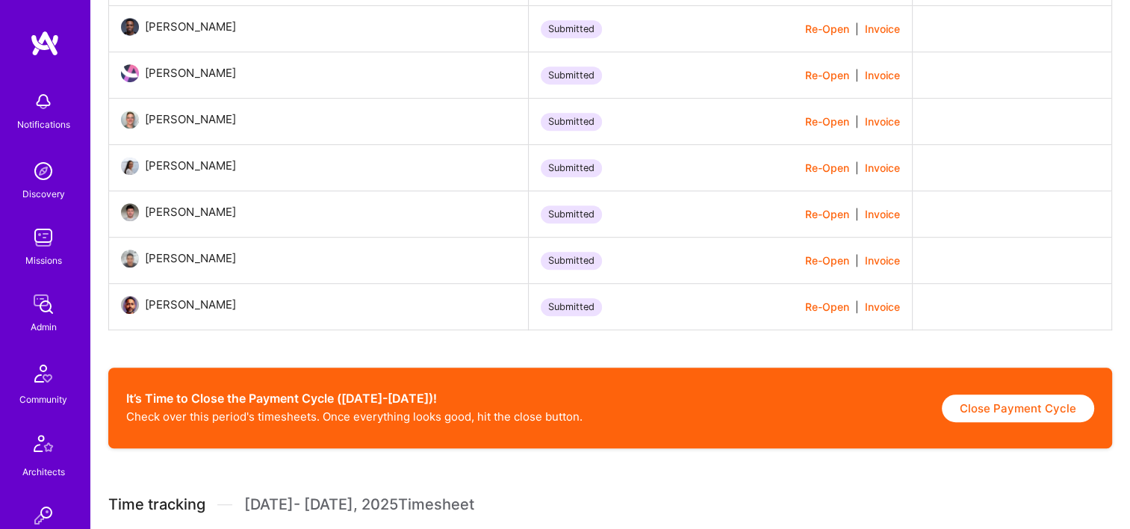
click at [1032, 420] on button "Close Payment Cycle" at bounding box center [1018, 408] width 152 height 28
select select "689fbd23d17a19607a3a87e0"
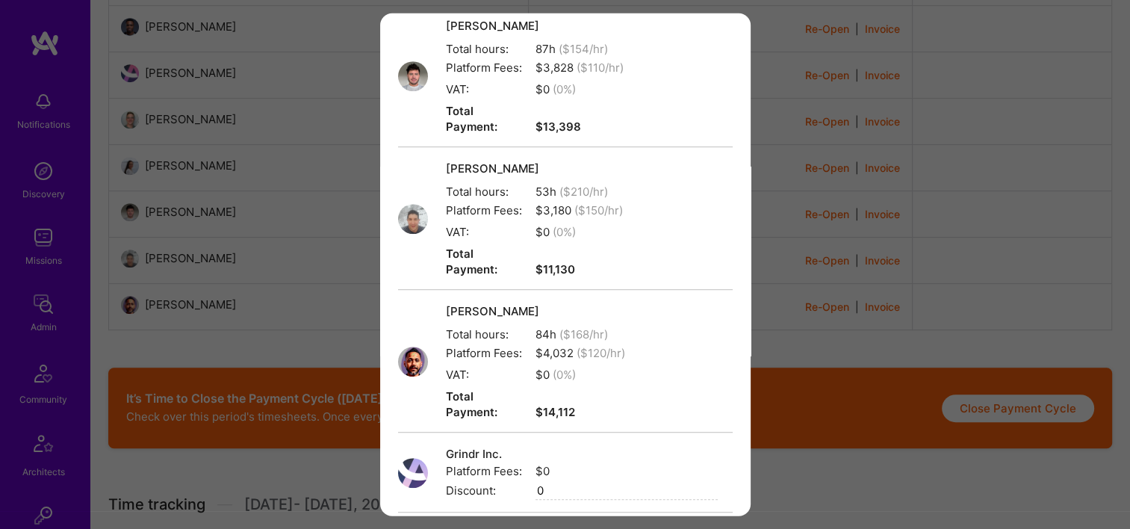
scroll to position [1047, 0]
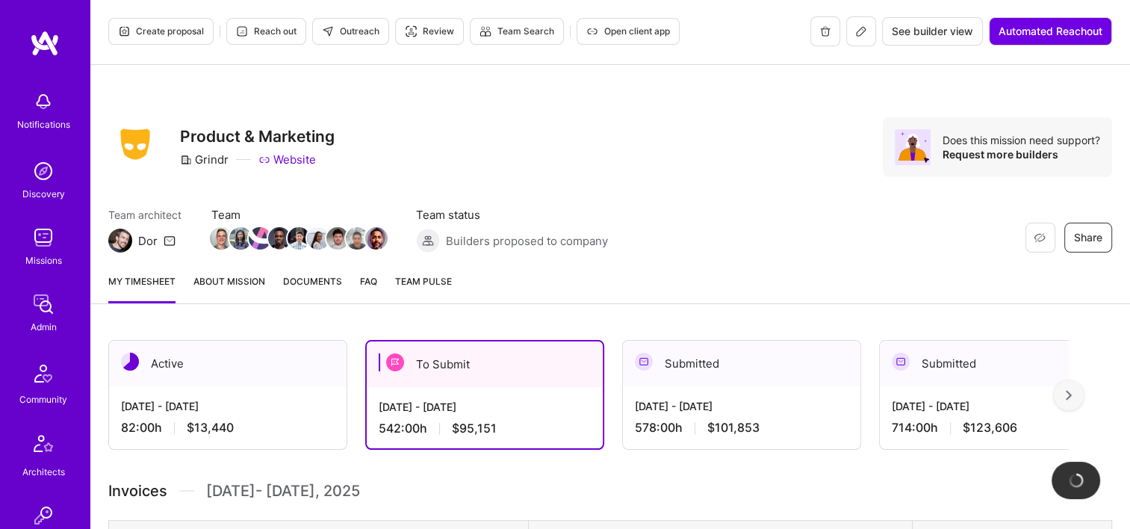
scroll to position [0, 0]
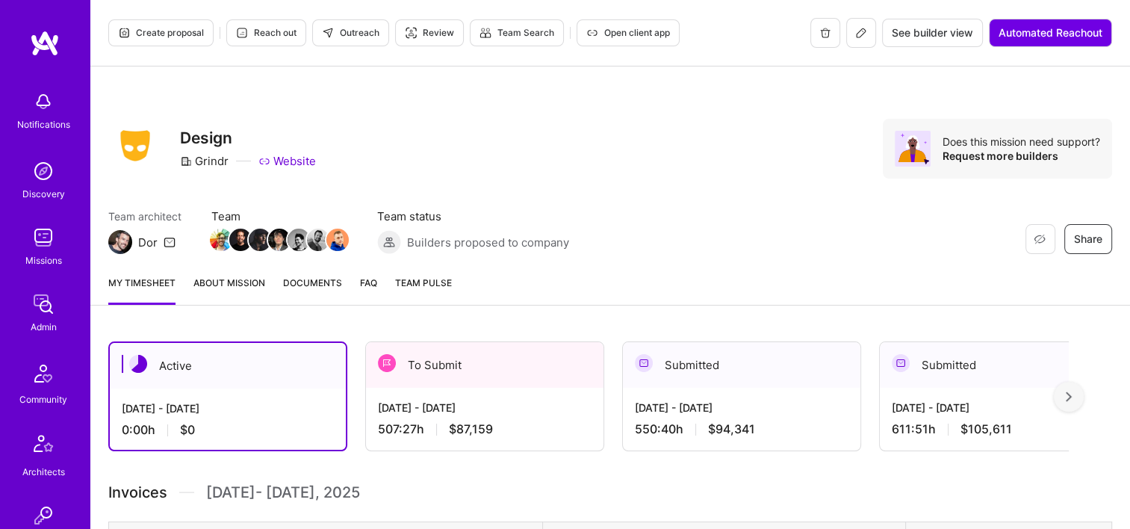
drag, startPoint x: 405, startPoint y: 329, endPoint x: 467, endPoint y: 362, distance: 70.1
click at [471, 364] on div "To Submit" at bounding box center [484, 365] width 237 height 46
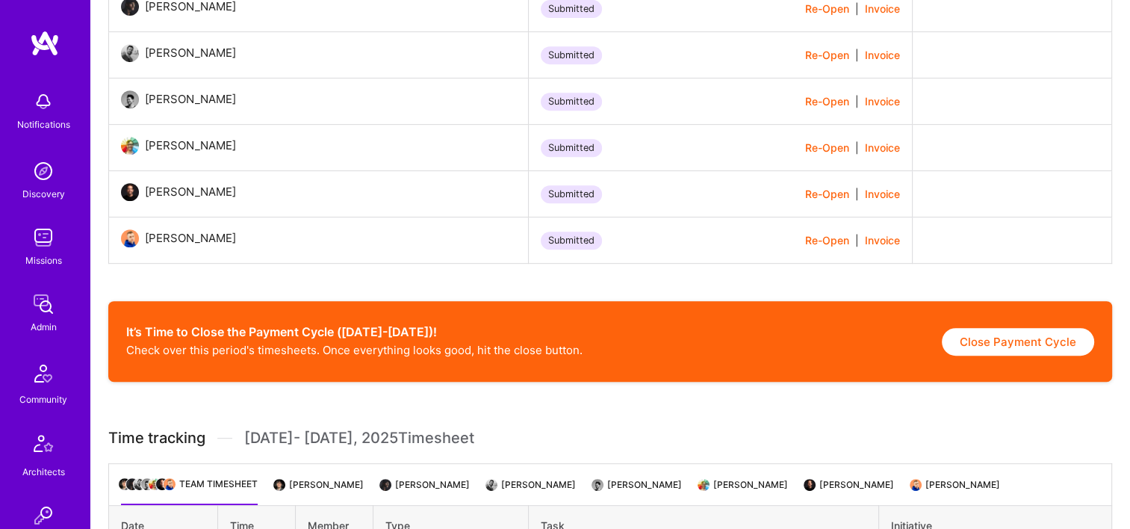
scroll to position [672, 0]
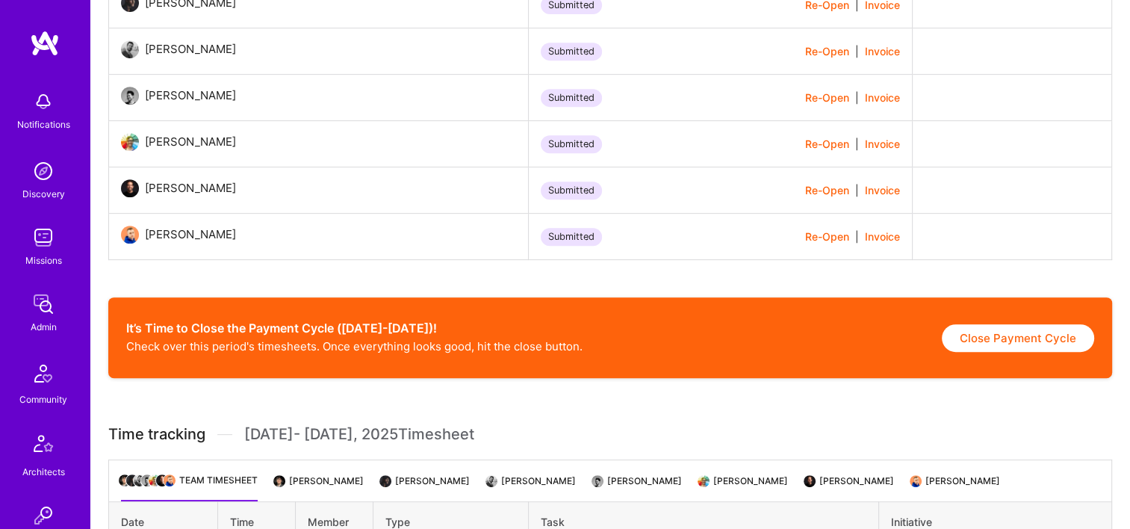
click at [981, 336] on button "Close Payment Cycle" at bounding box center [1018, 338] width 152 height 28
select select "689ff1df528a979629976dc3"
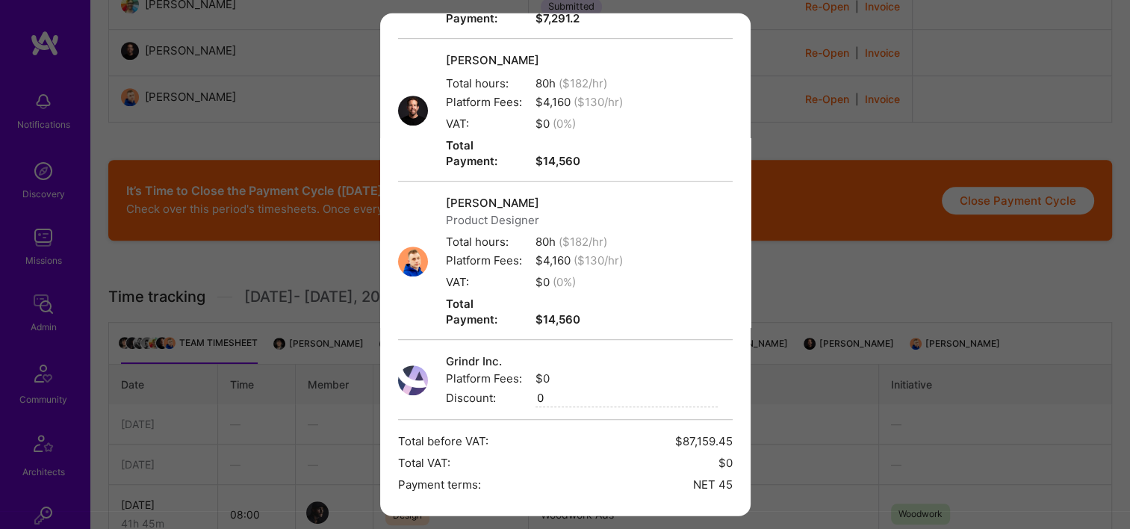
scroll to position [811, 0]
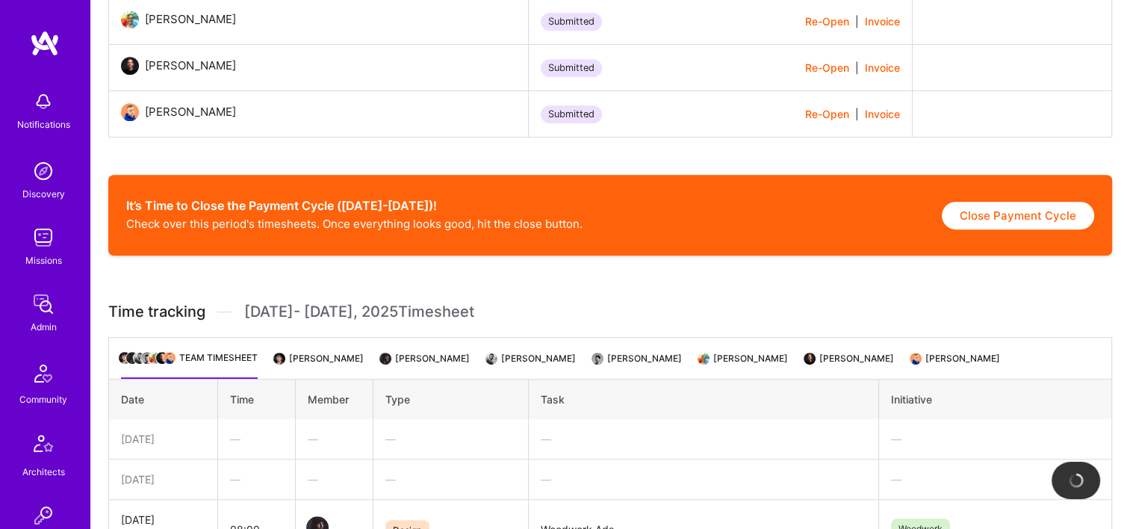
scroll to position [793, 0]
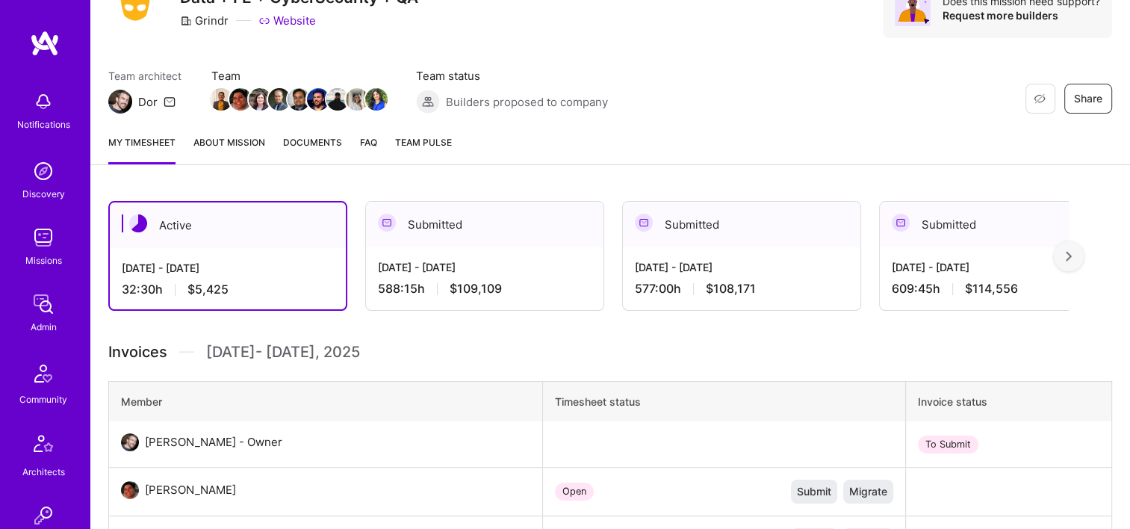
scroll to position [140, 0]
click at [496, 275] on div "[DATE] - [DATE]" at bounding box center [485, 268] width 214 height 16
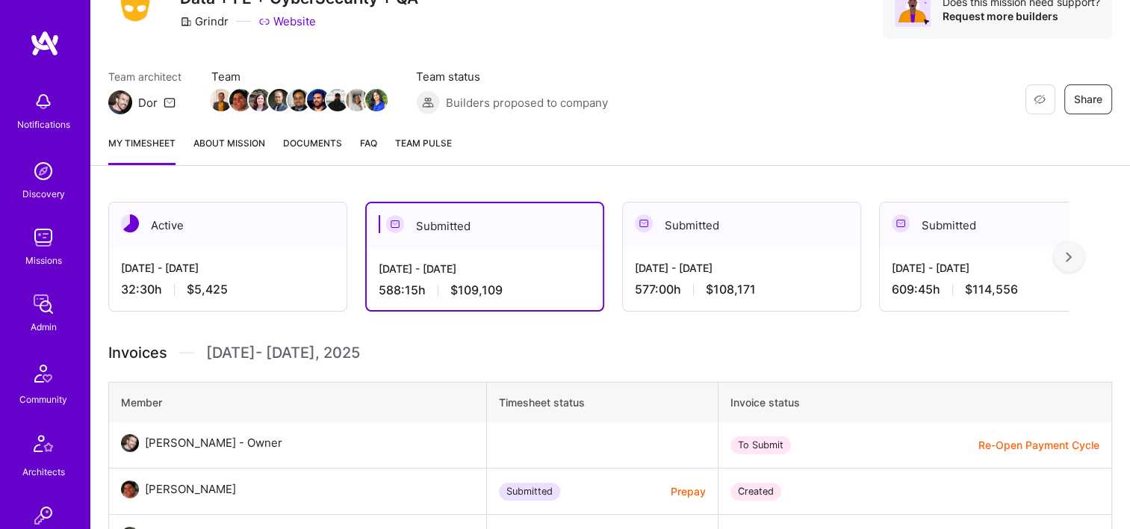
scroll to position [792, 0]
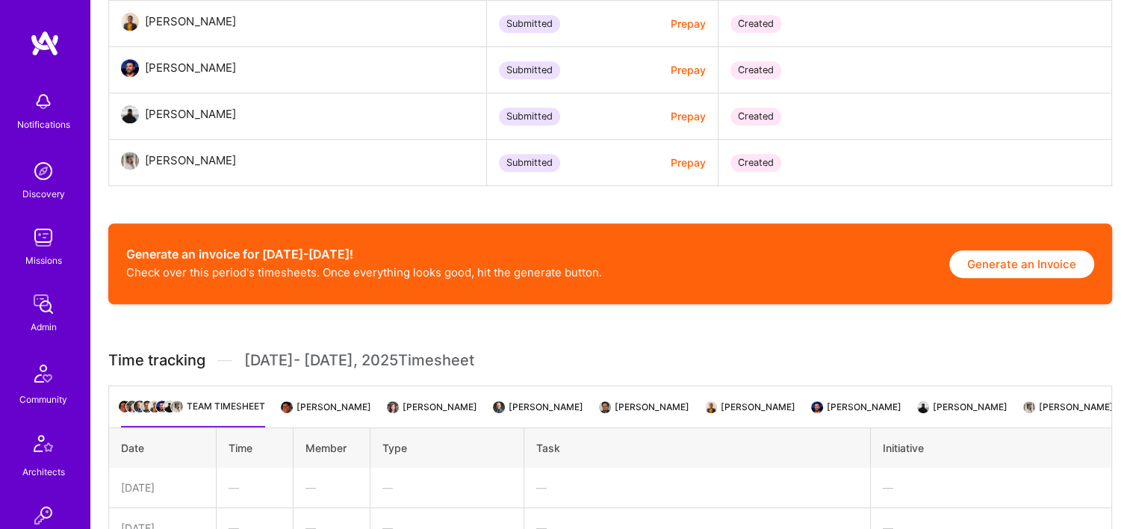
click at [986, 261] on button "Generate an Invoice" at bounding box center [1021, 264] width 145 height 28
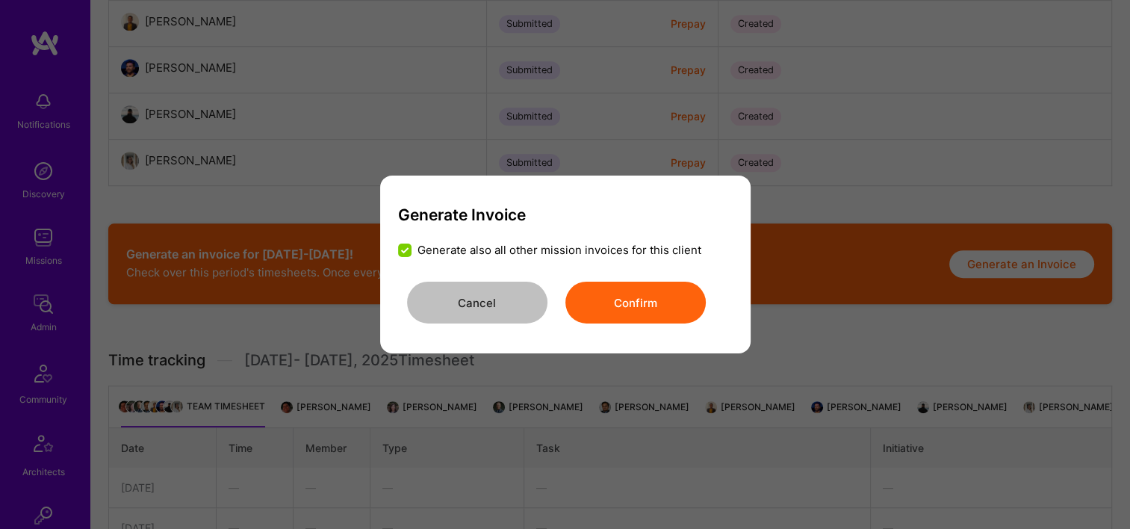
click at [635, 308] on button "Confirm" at bounding box center [635, 303] width 140 height 42
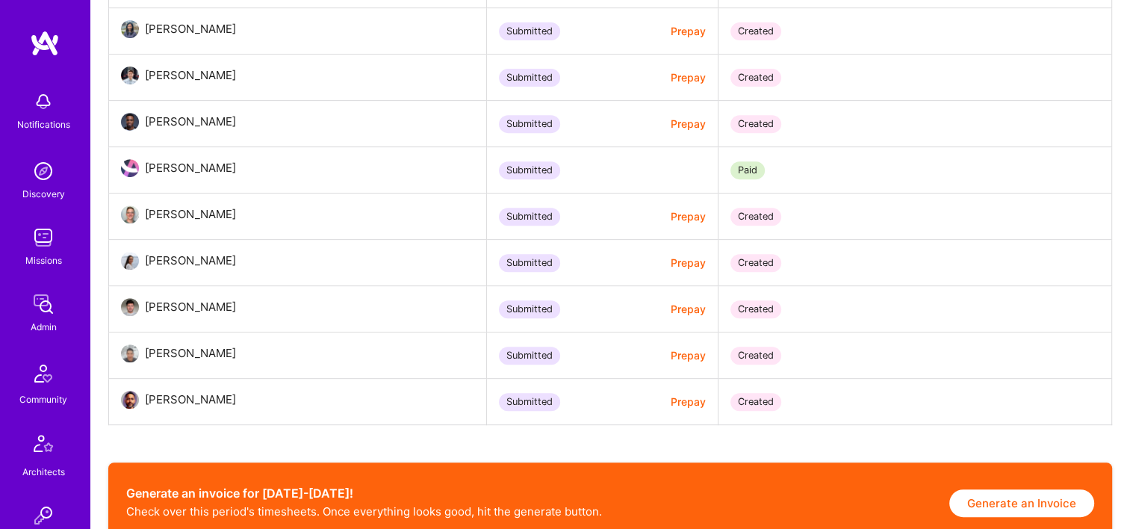
scroll to position [803, 0]
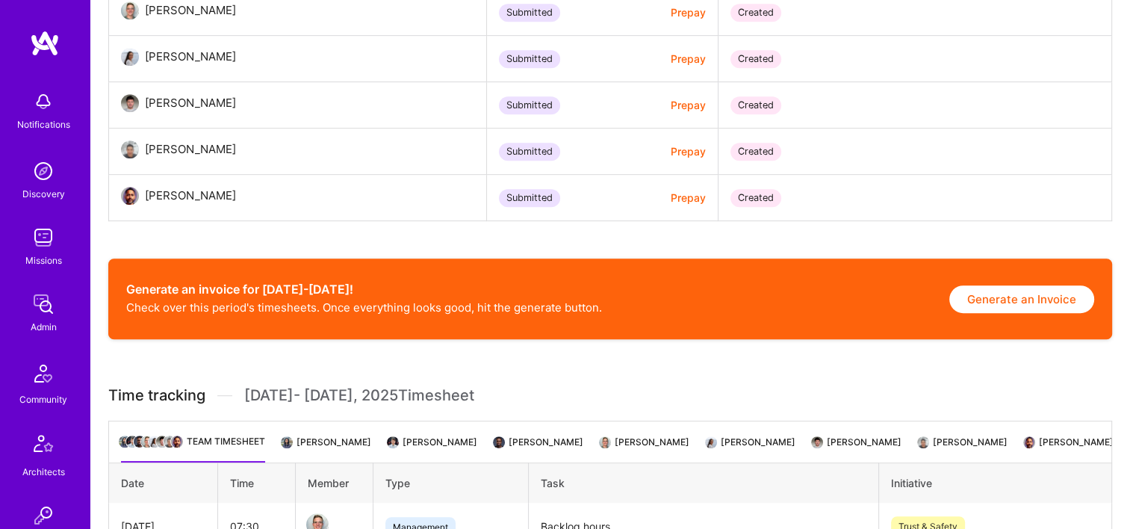
click at [957, 293] on button "Generate an Invoice" at bounding box center [1021, 299] width 145 height 28
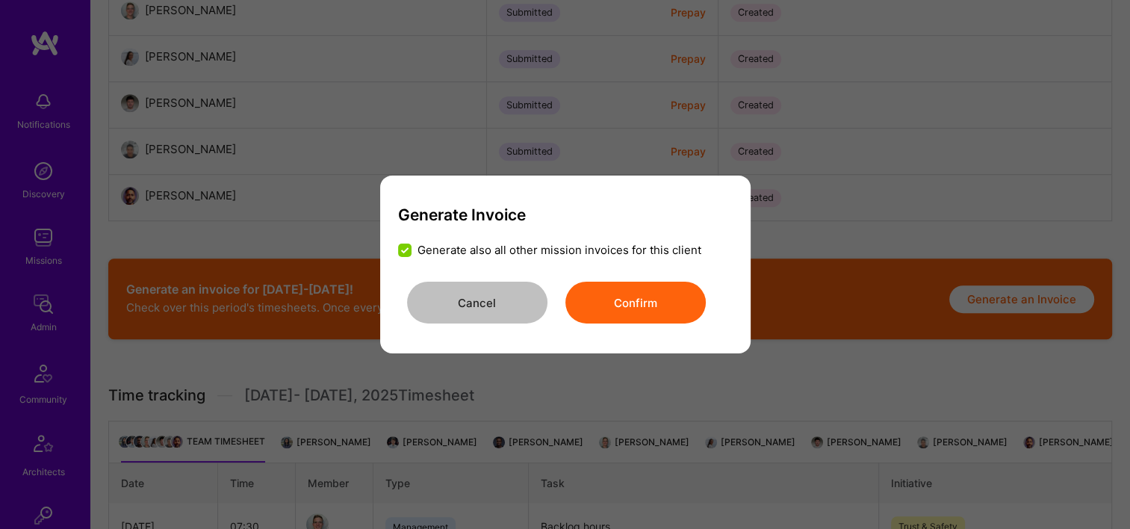
click at [671, 301] on button "Confirm" at bounding box center [635, 303] width 140 height 42
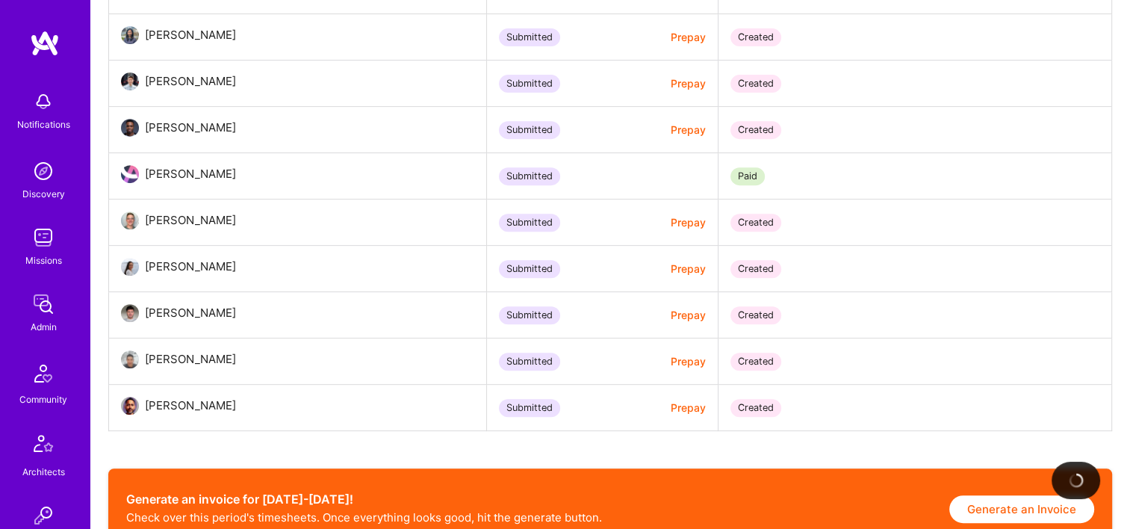
scroll to position [585, 0]
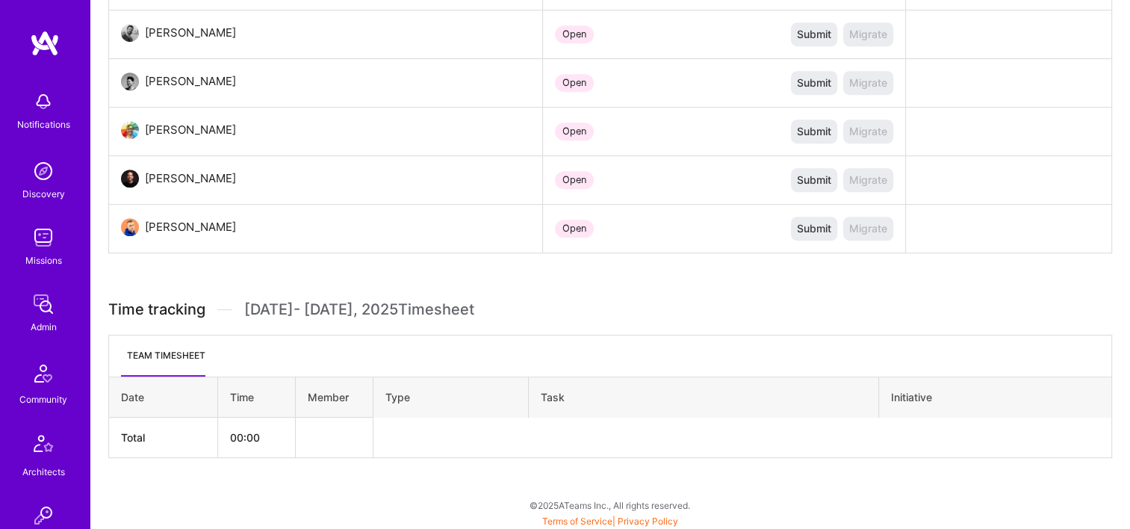
click at [553, 377] on th "Task" at bounding box center [703, 397] width 349 height 40
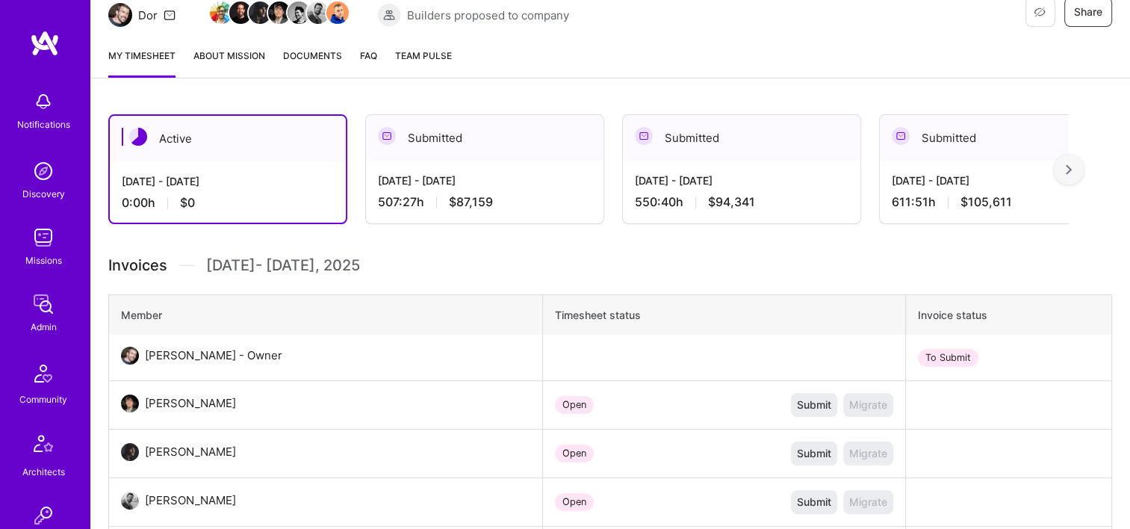
scroll to position [124, 0]
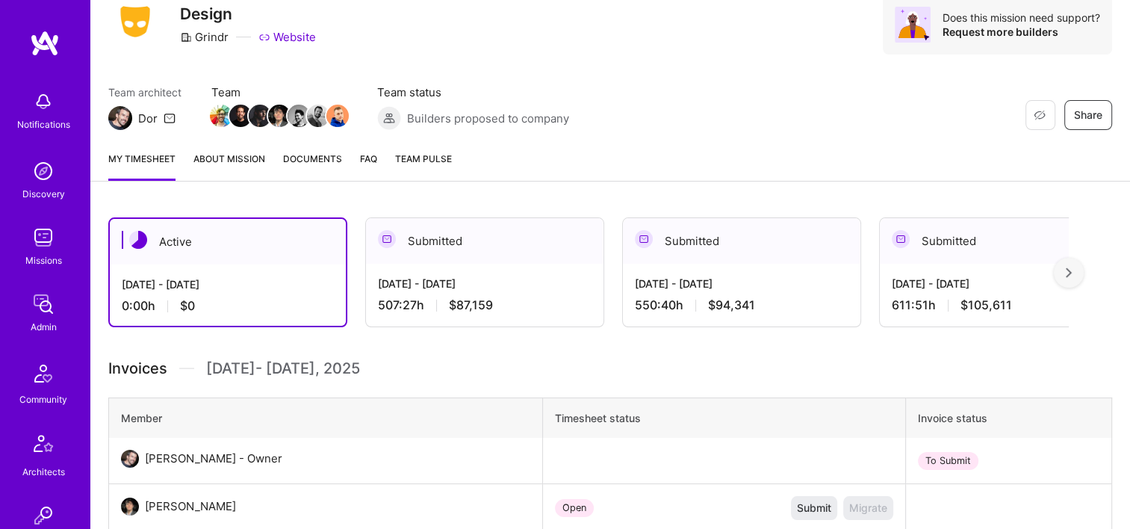
click at [502, 273] on div "[DATE] - [DATE] 507:27 h $87,159" at bounding box center [484, 294] width 237 height 61
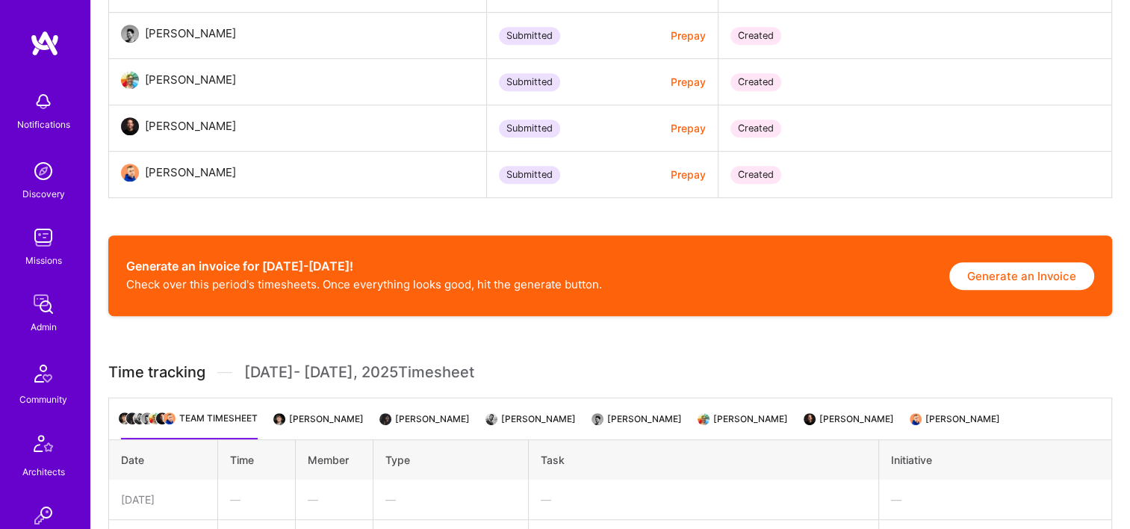
scroll to position [820, 0]
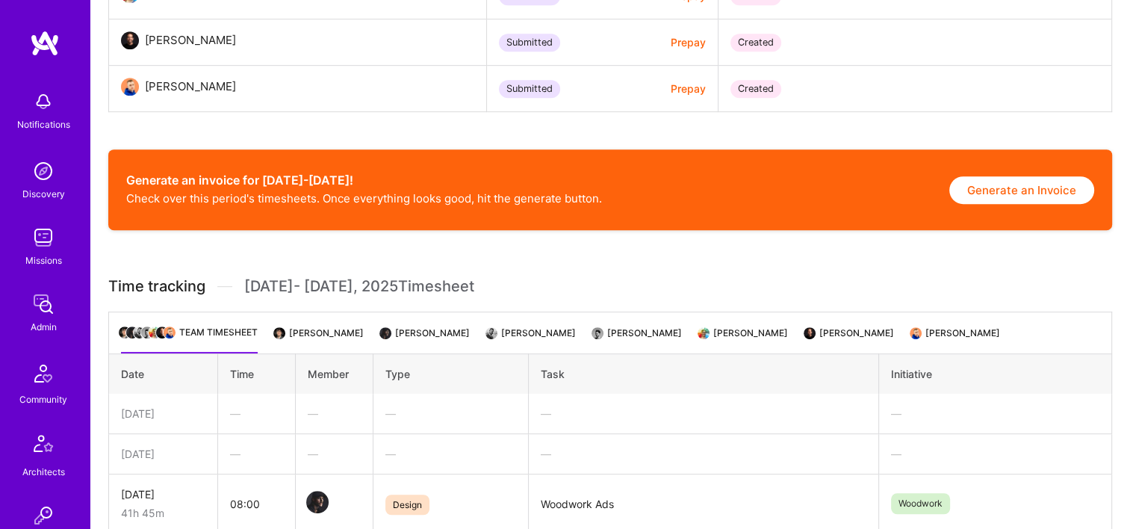
click at [1008, 175] on div "Generate an invoice for [DATE]-[DATE]! Check over this period's timesheets. Onc…" at bounding box center [610, 189] width 1004 height 81
click at [998, 193] on button "Generate an Invoice" at bounding box center [1021, 190] width 145 height 28
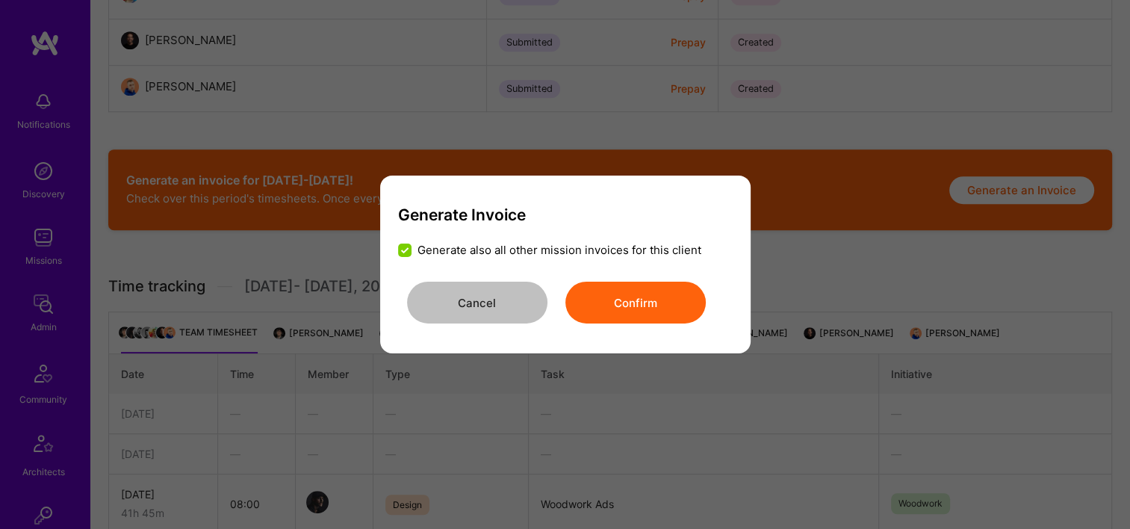
click at [648, 294] on button "Confirm" at bounding box center [635, 303] width 140 height 42
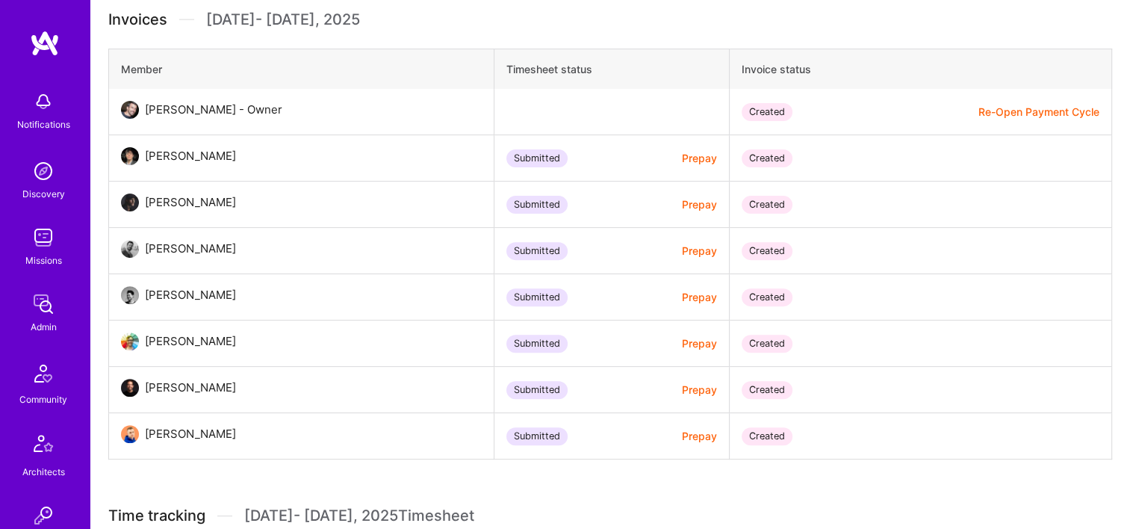
scroll to position [473, 0]
